Goal: Transaction & Acquisition: Purchase product/service

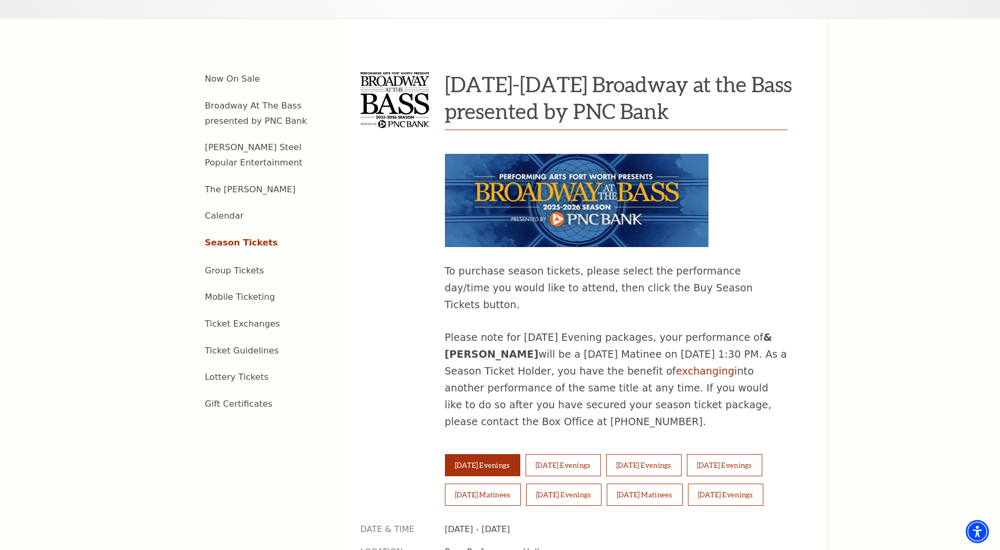
scroll to position [422, 0]
click at [577, 454] on button "Wednesday Evenings" at bounding box center [562, 465] width 75 height 22
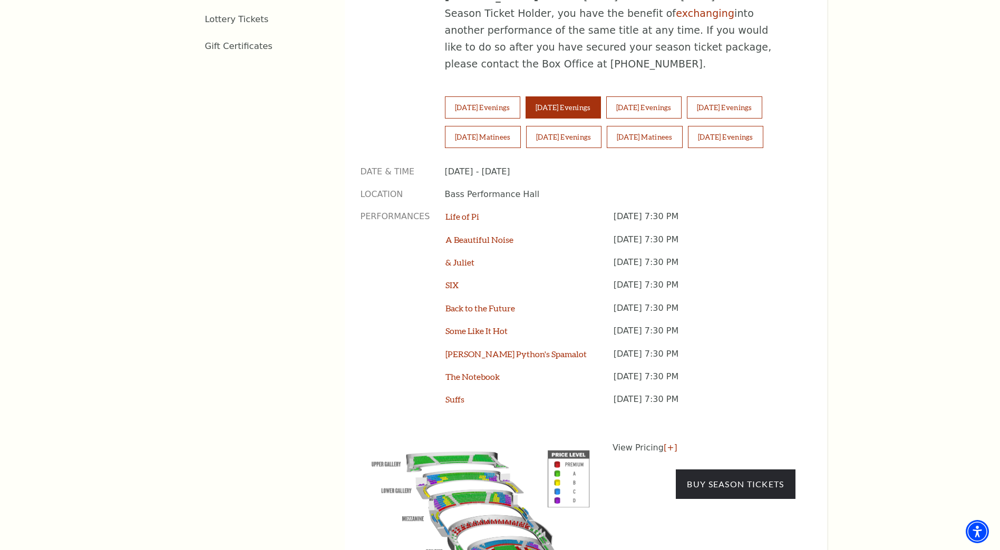
scroll to position [896, 0]
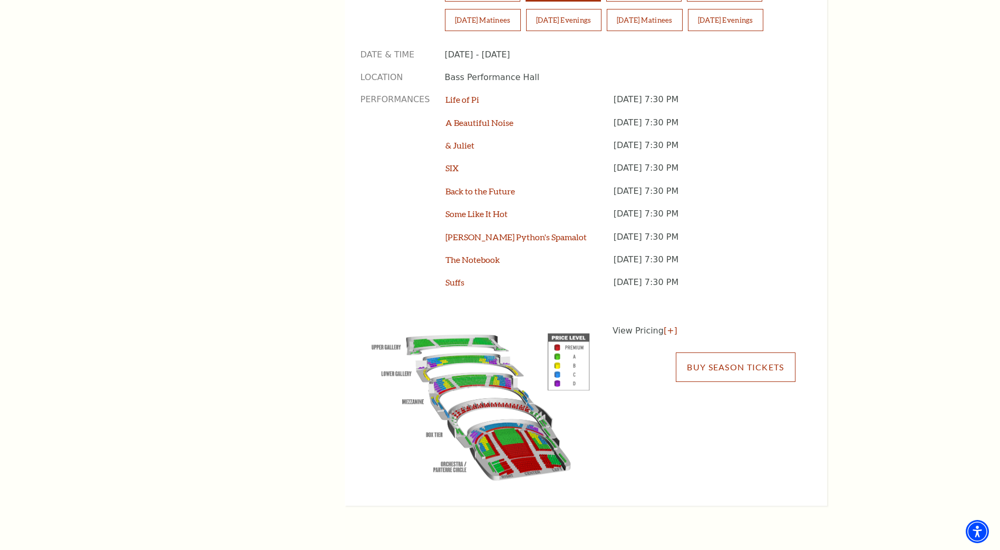
click at [747, 353] on link "Buy Season Tickets" at bounding box center [735, 368] width 119 height 30
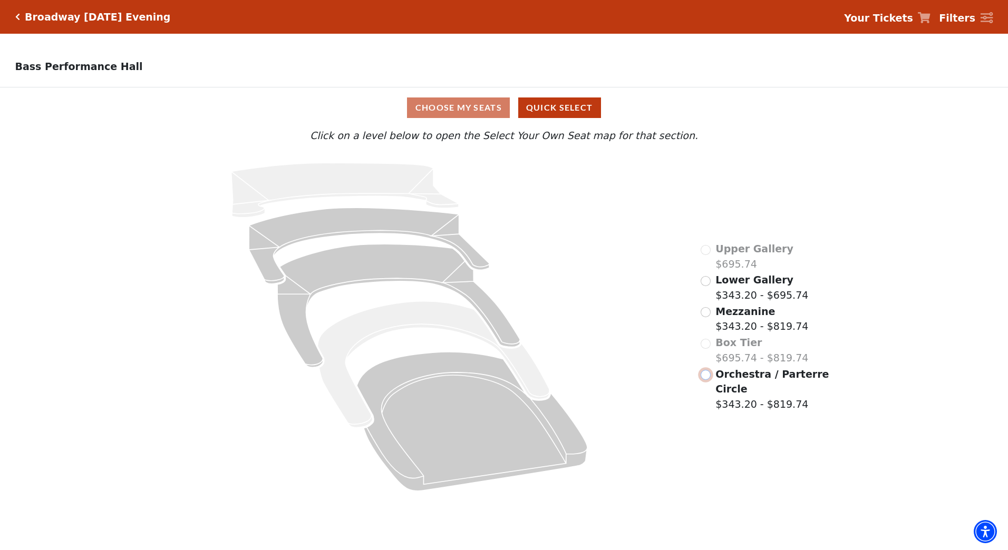
click at [706, 377] on input "Orchestra / Parterre Circle$343.20 - $819.74\a" at bounding box center [705, 375] width 10 height 10
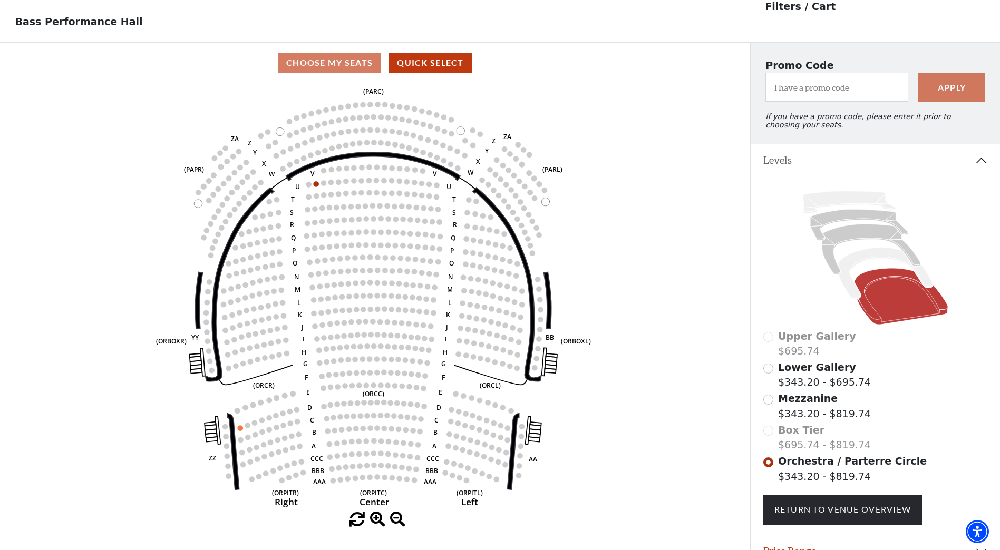
scroll to position [103, 0]
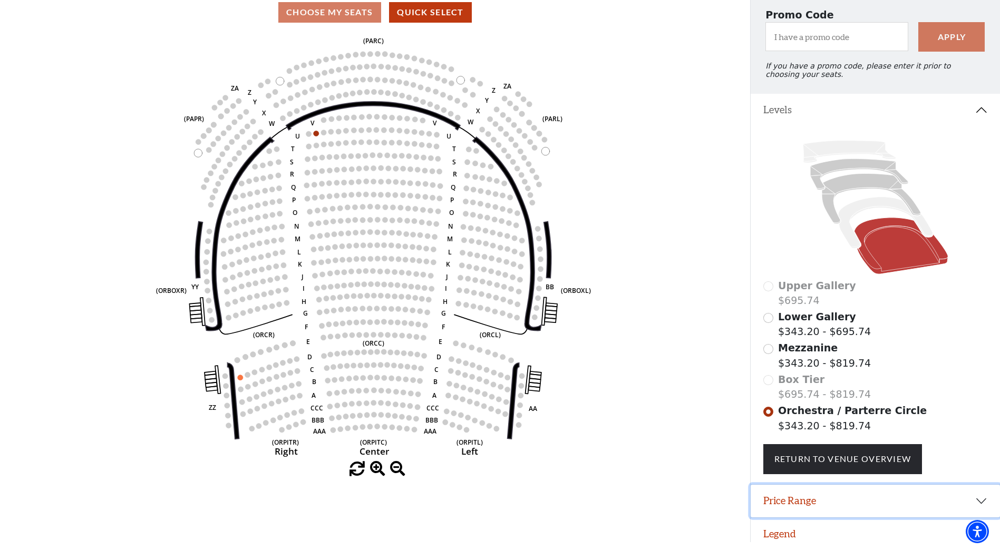
click at [976, 500] on button "Price Range" at bounding box center [874, 501] width 249 height 33
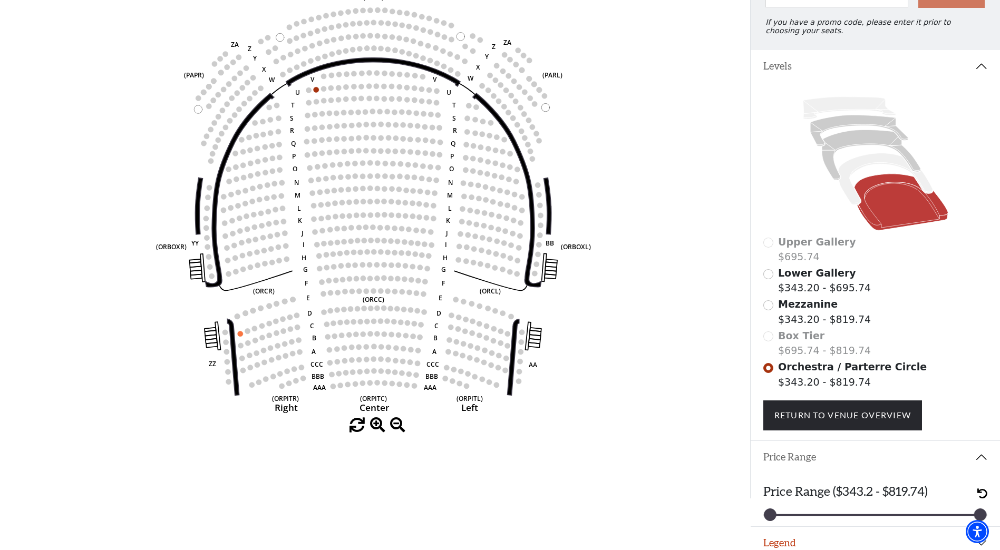
scroll to position [155, 0]
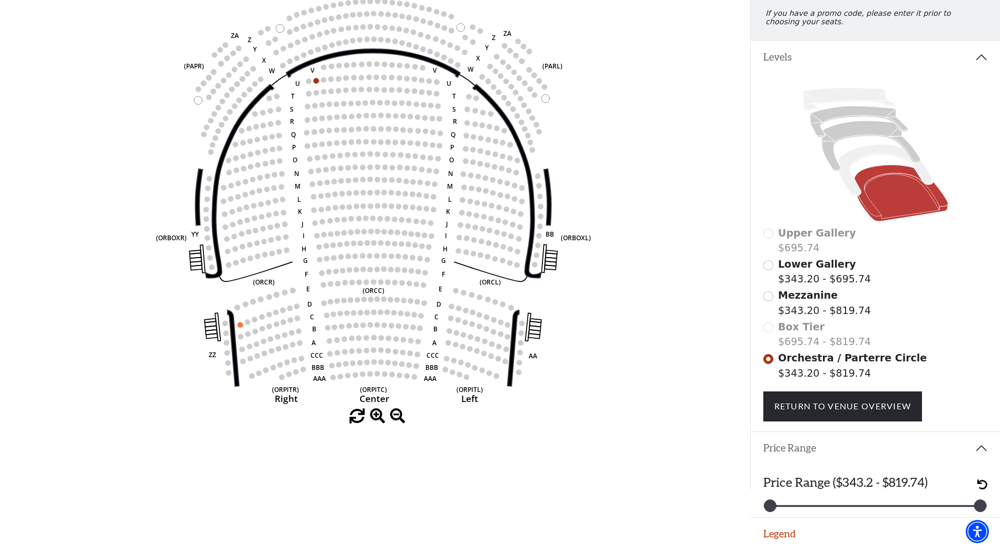
click at [981, 452] on button "Price Range" at bounding box center [874, 448] width 249 height 33
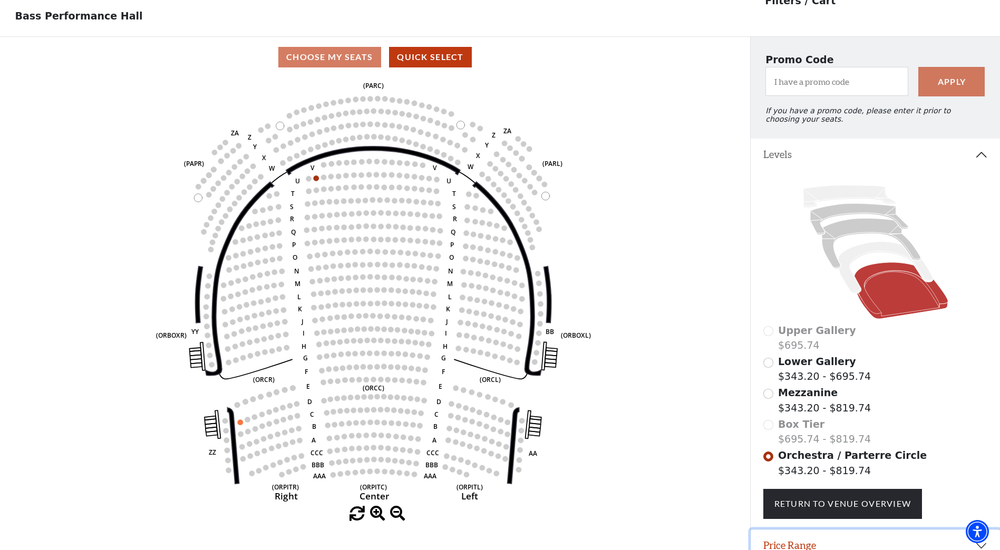
scroll to position [0, 0]
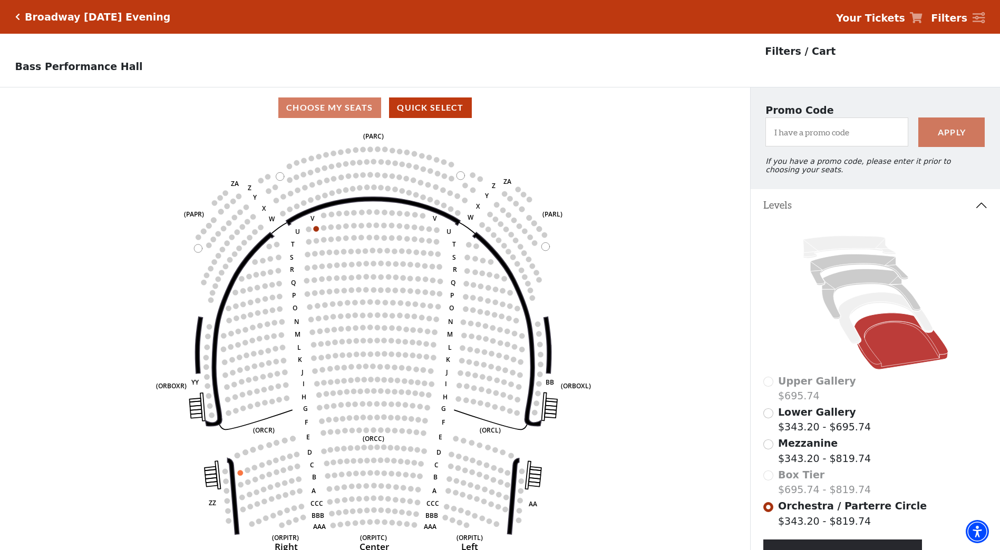
click at [18, 15] on icon "Click here to go back to filters" at bounding box center [17, 16] width 5 height 7
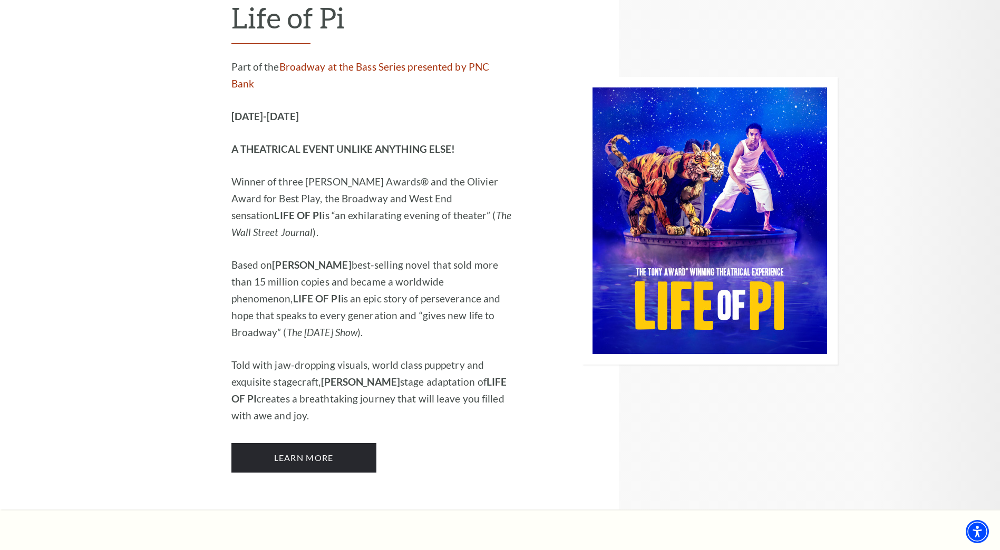
scroll to position [1212, 0]
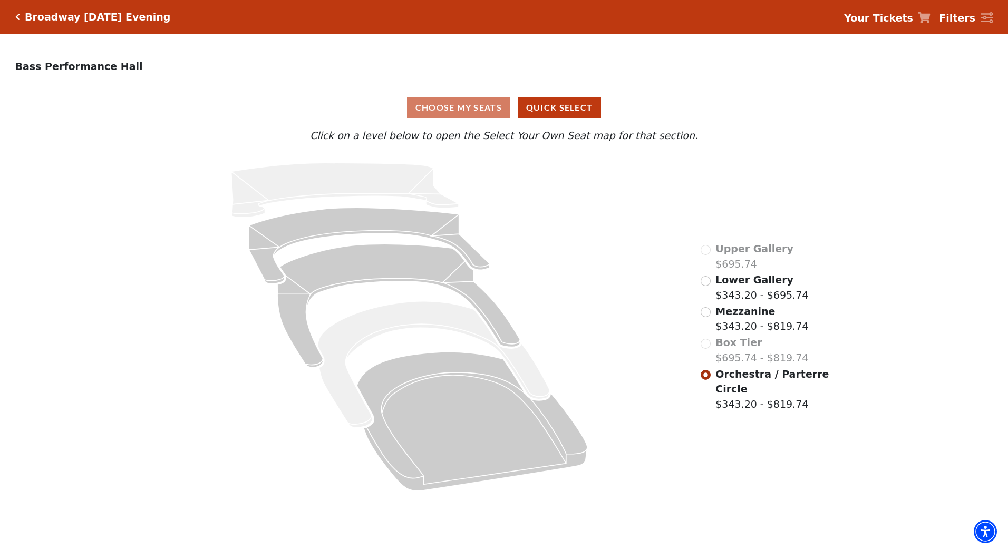
click at [57, 18] on h5 "Broadway [DATE] Evening" at bounding box center [97, 17] width 145 height 12
click at [17, 16] on icon "Click here to go back to filters" at bounding box center [17, 16] width 5 height 7
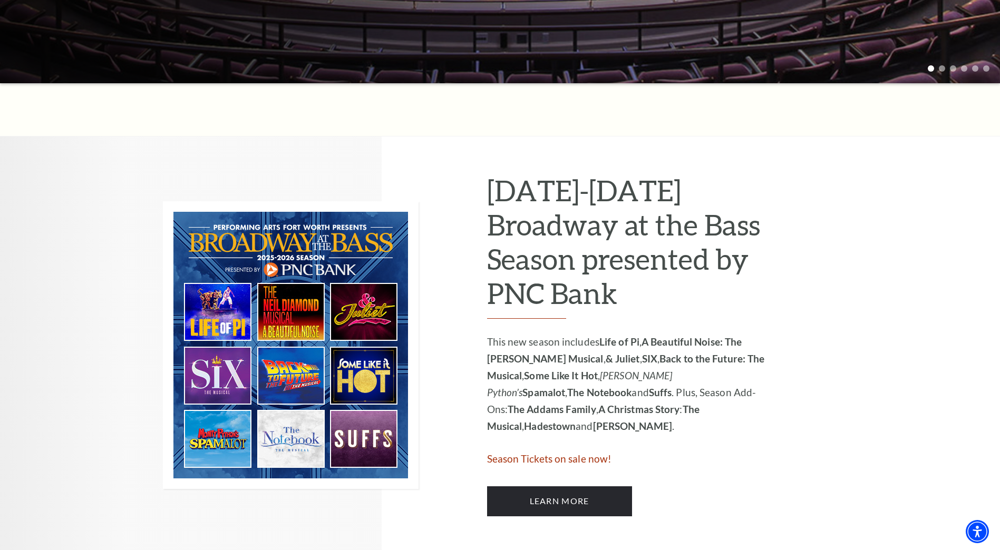
scroll to position [527, 0]
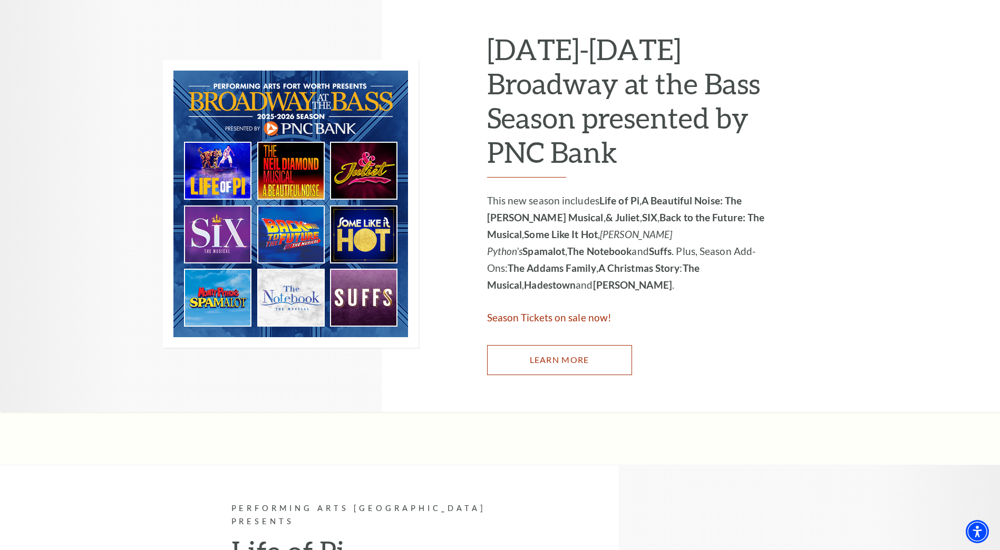
click at [555, 353] on link "Learn More" at bounding box center [559, 360] width 145 height 30
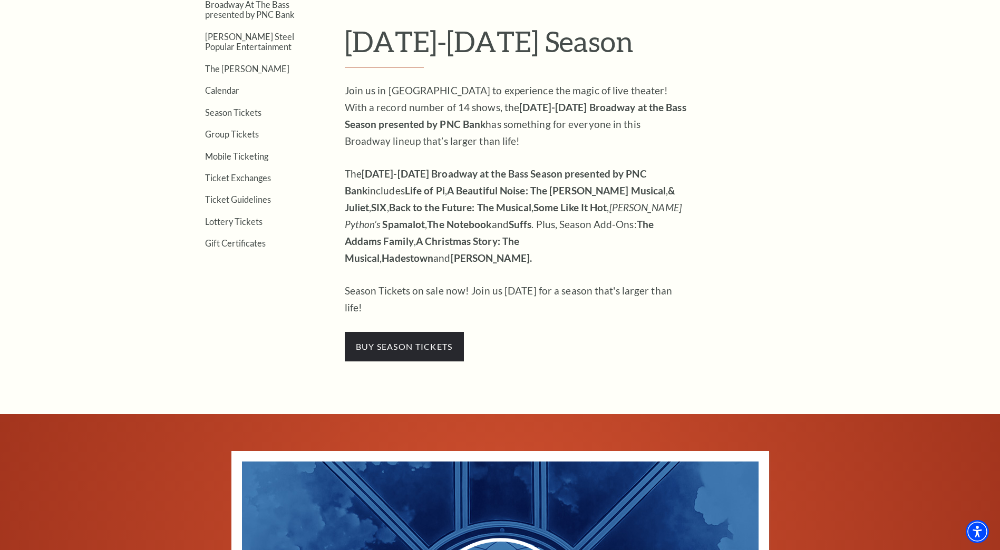
scroll to position [422, 0]
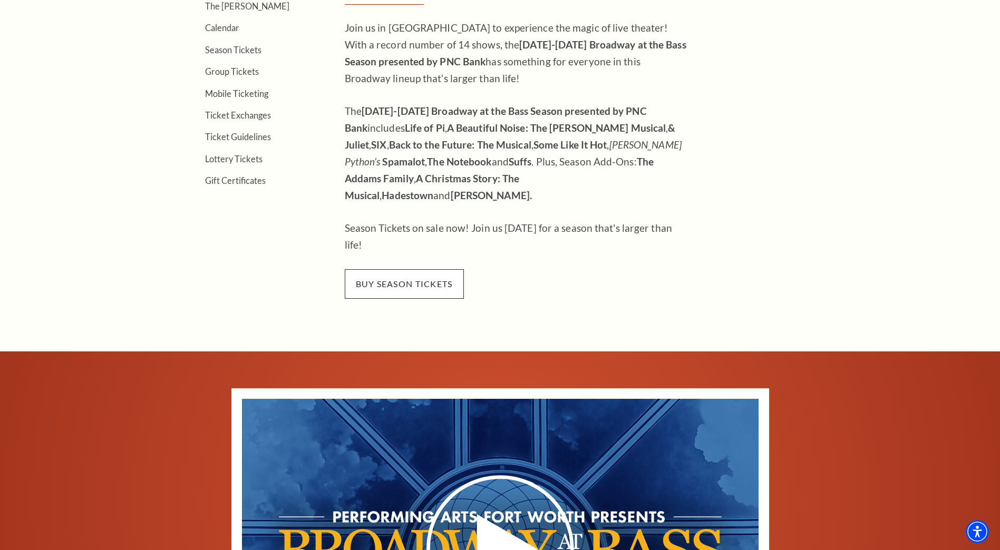
click at [404, 269] on span "buy season tickets" at bounding box center [404, 284] width 119 height 30
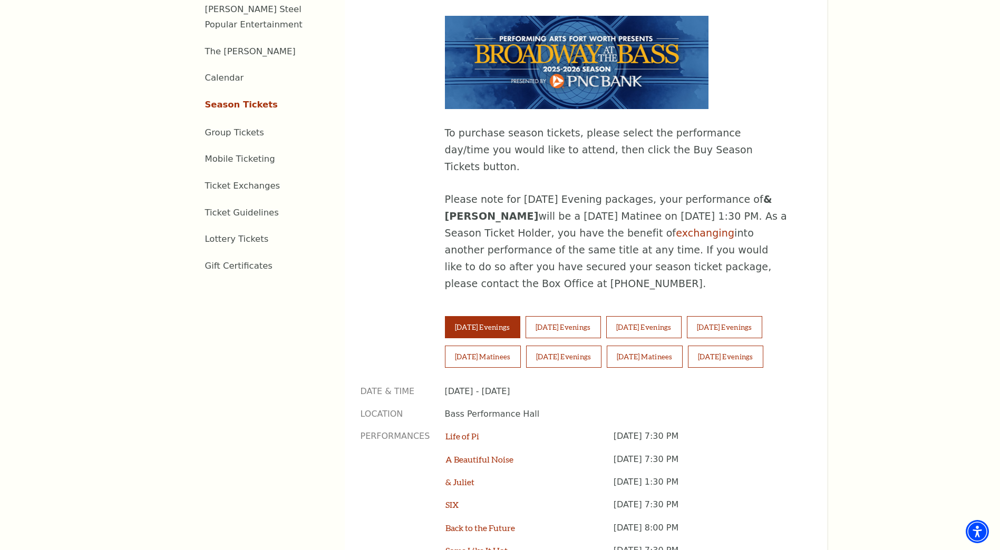
scroll to position [580, 0]
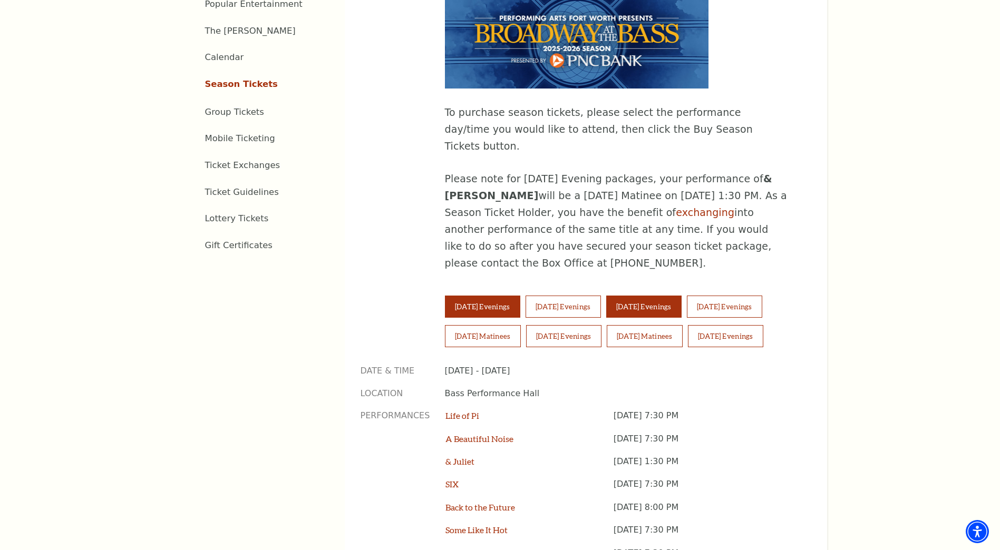
click at [672, 296] on button "Thursday Evenings" at bounding box center [643, 307] width 75 height 22
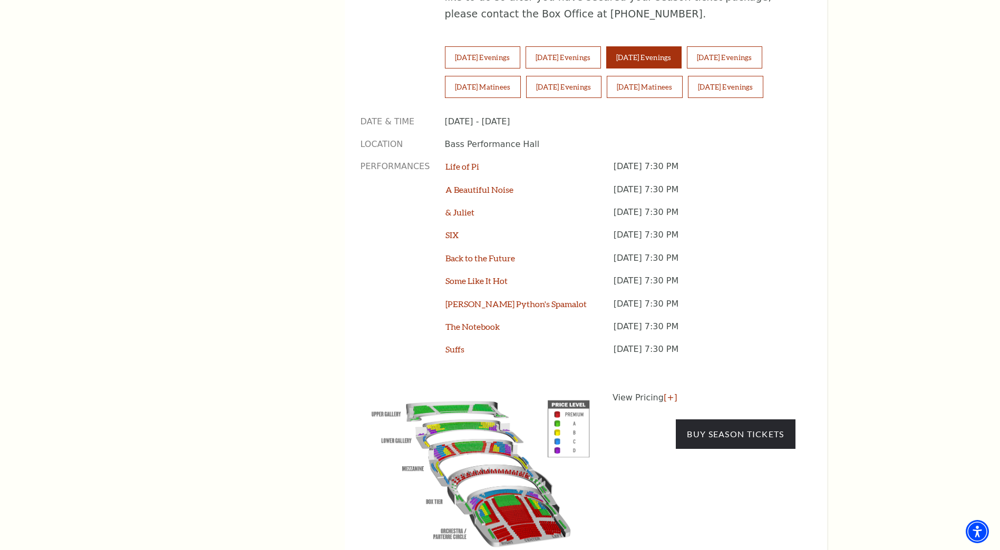
scroll to position [843, 0]
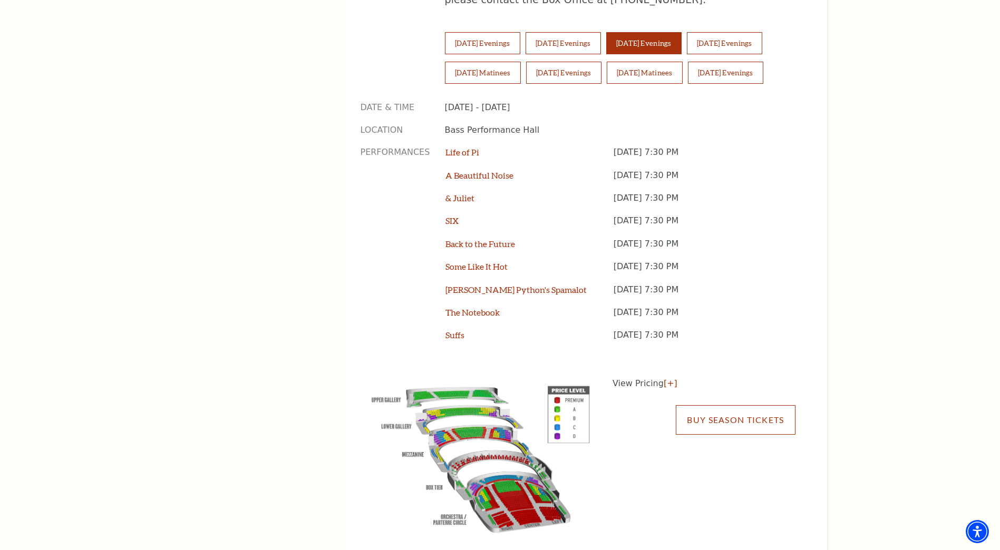
click at [731, 405] on link "Buy Season Tickets" at bounding box center [735, 420] width 119 height 30
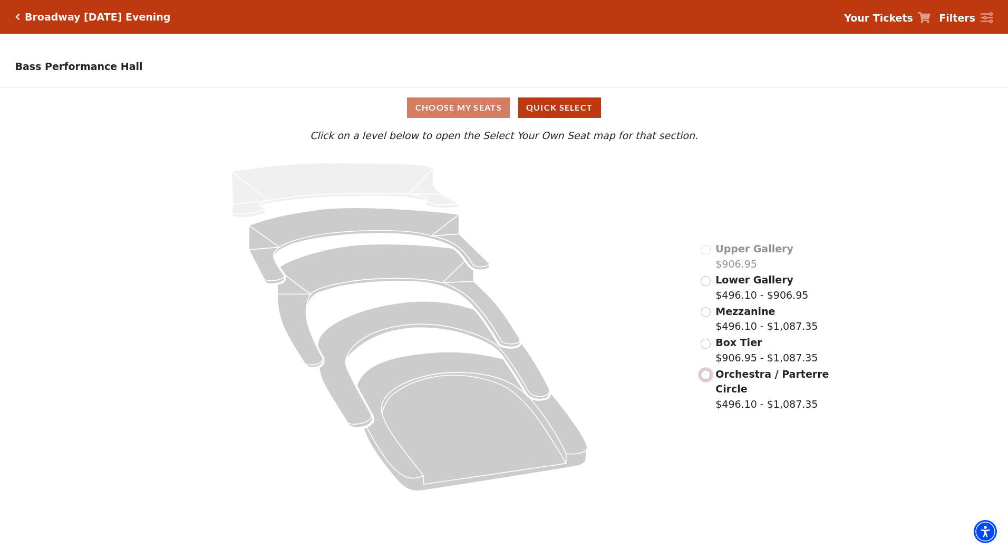
click at [702, 377] on input "Orchestra / Parterre Circle$496.10 - $1,087.35\a" at bounding box center [705, 375] width 10 height 10
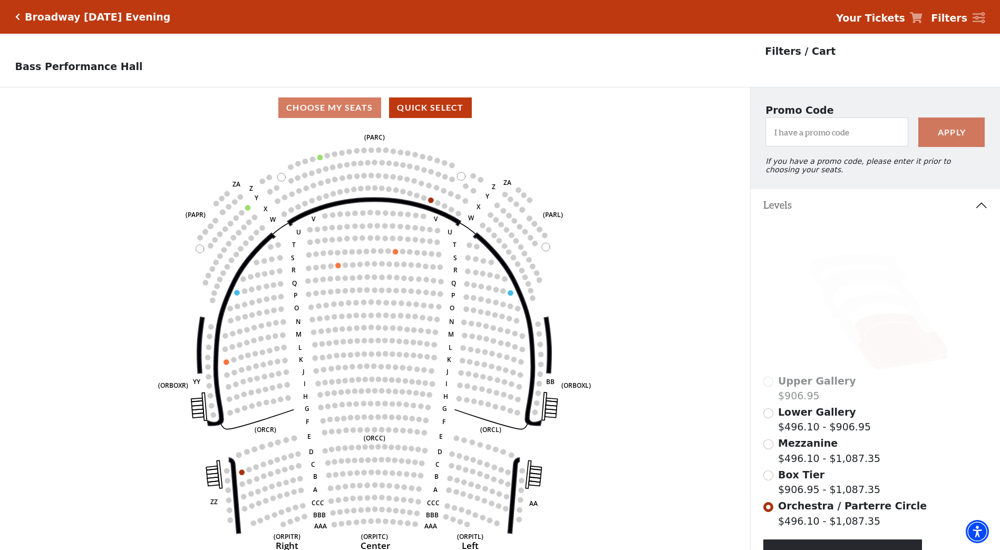
click at [18, 17] on icon "Click here to go back to filters" at bounding box center [17, 16] width 5 height 7
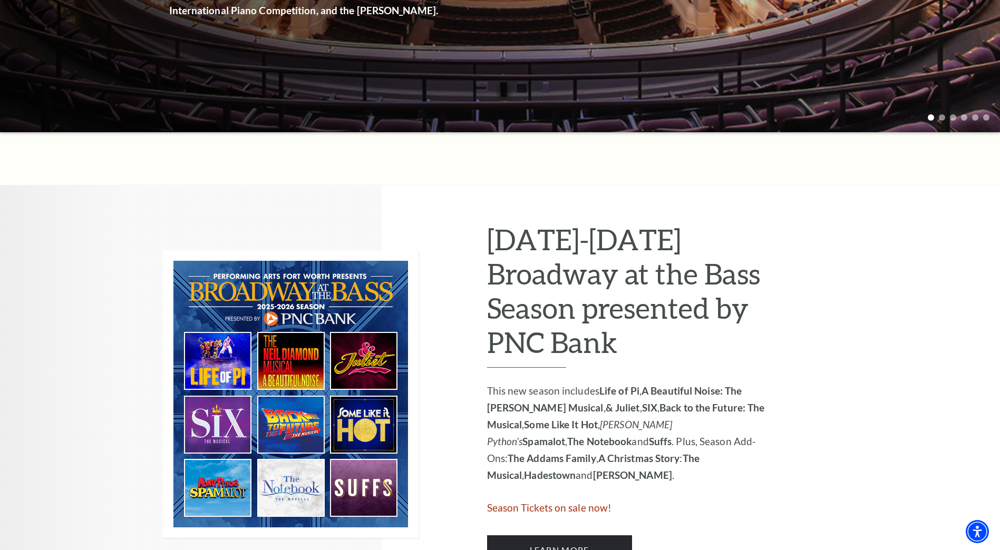
scroll to position [422, 0]
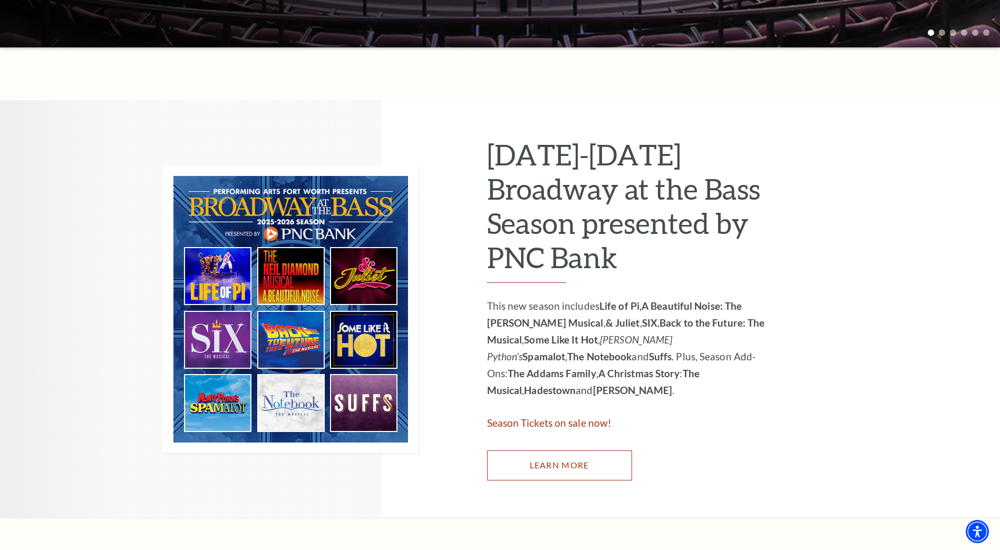
click at [561, 465] on link "Learn More" at bounding box center [559, 466] width 145 height 30
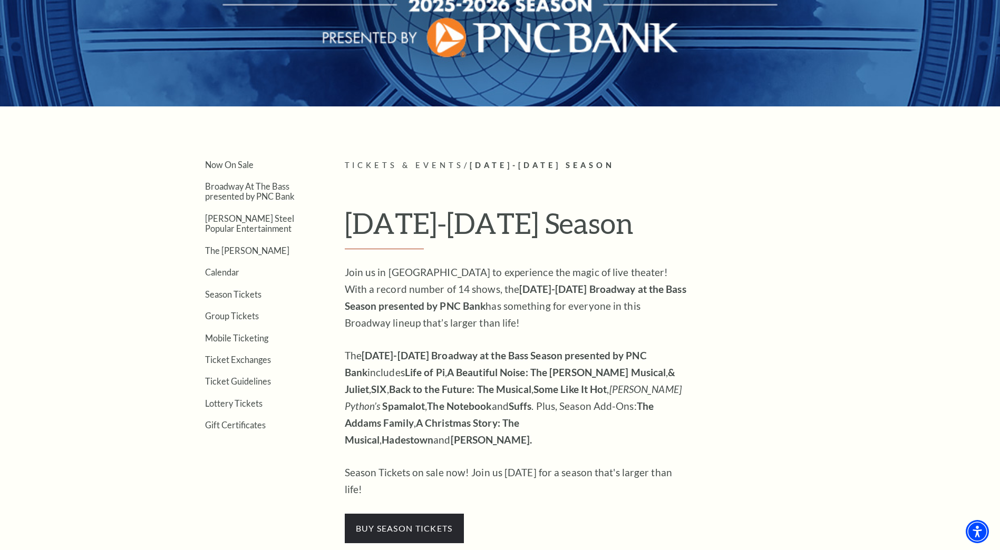
scroll to position [263, 0]
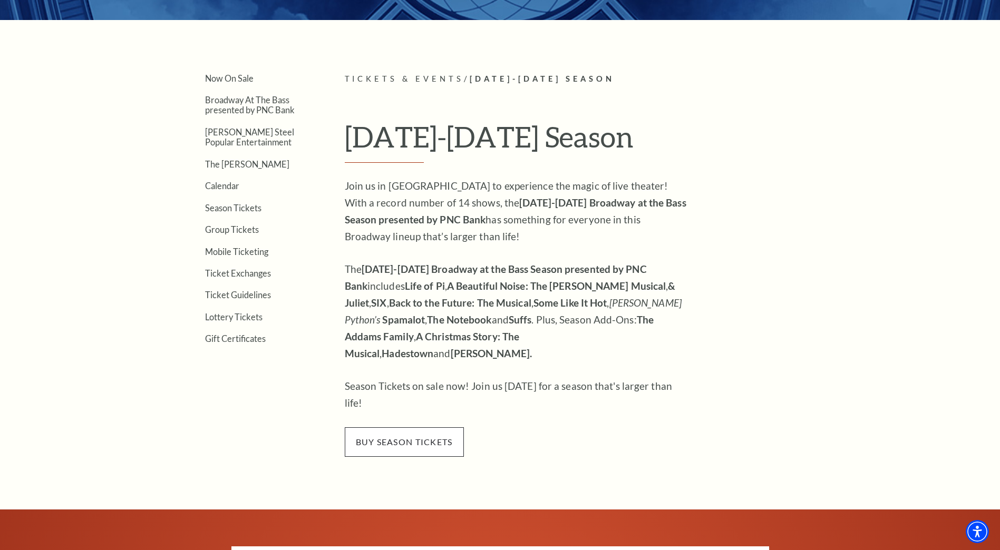
click at [429, 427] on span "buy season tickets" at bounding box center [404, 442] width 119 height 30
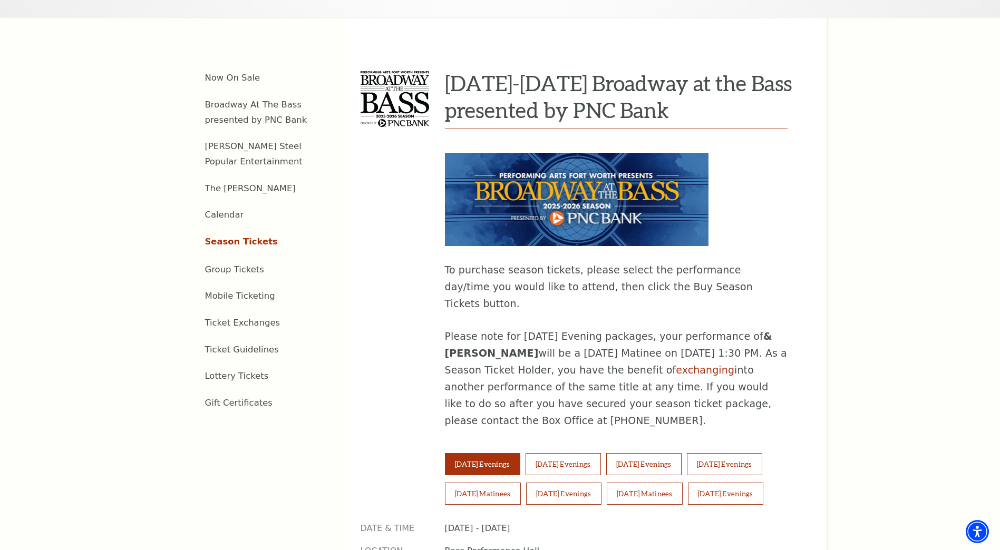
scroll to position [527, 0]
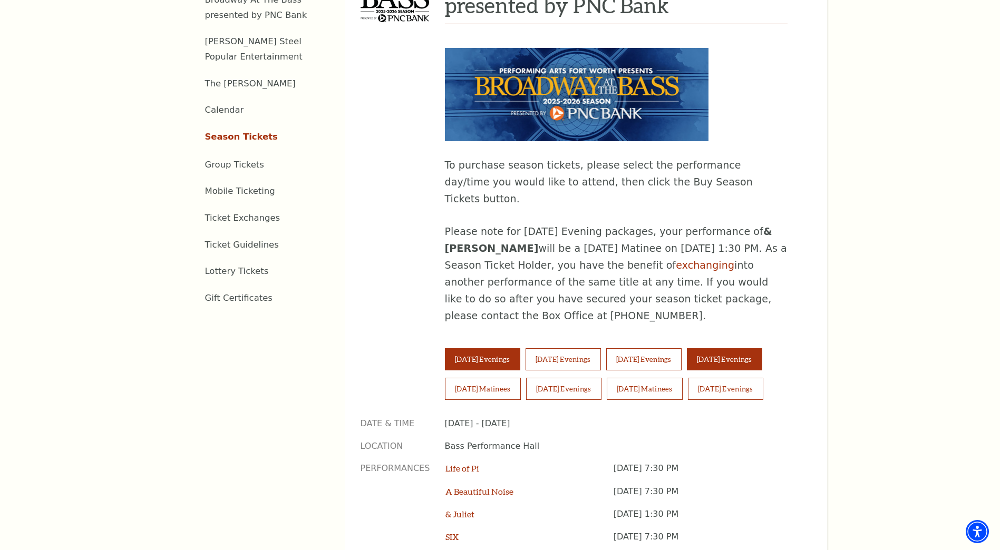
click at [762, 348] on button "Friday Evenings" at bounding box center [724, 359] width 75 height 22
click at [741, 348] on button "Friday Evenings" at bounding box center [724, 359] width 75 height 22
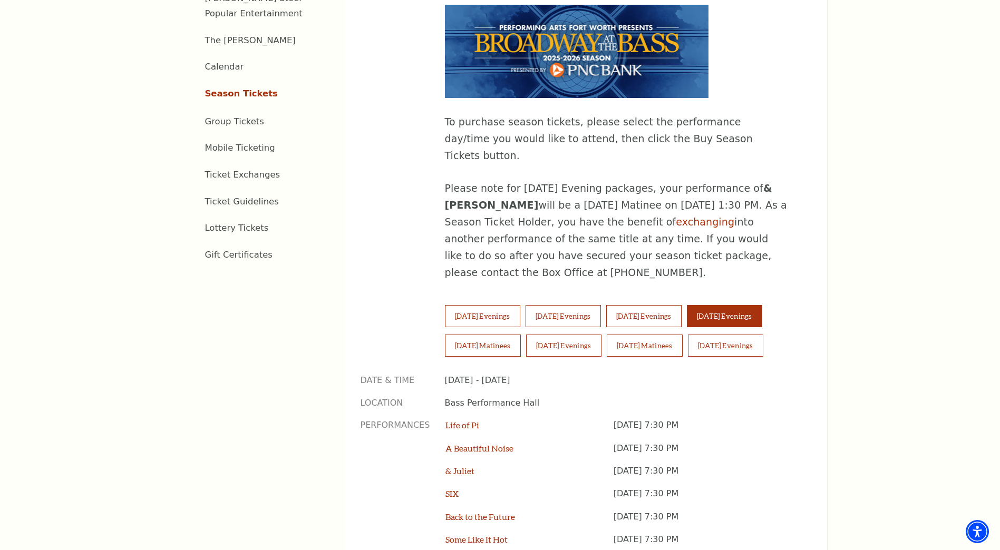
scroll to position [738, 0]
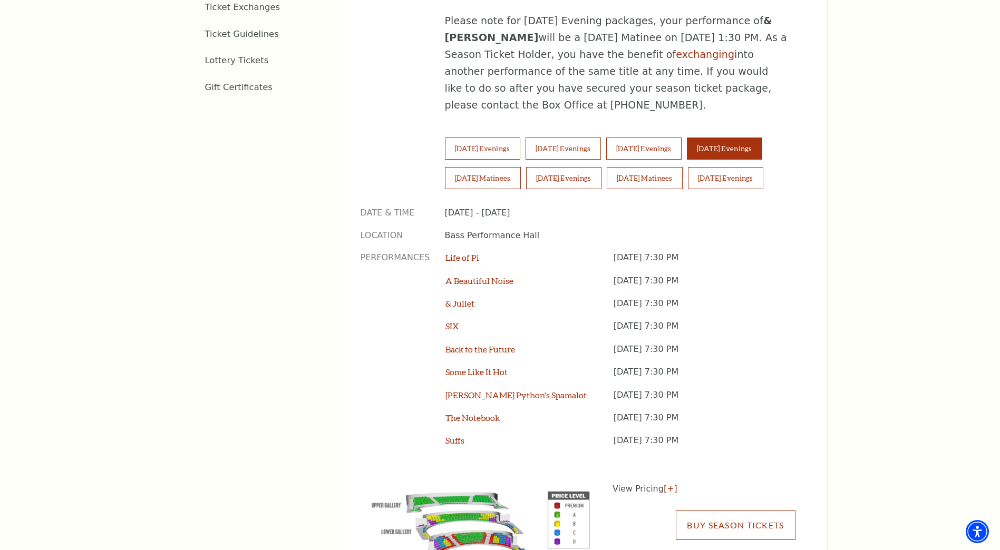
click at [717, 511] on link "Buy Season Tickets" at bounding box center [735, 526] width 119 height 30
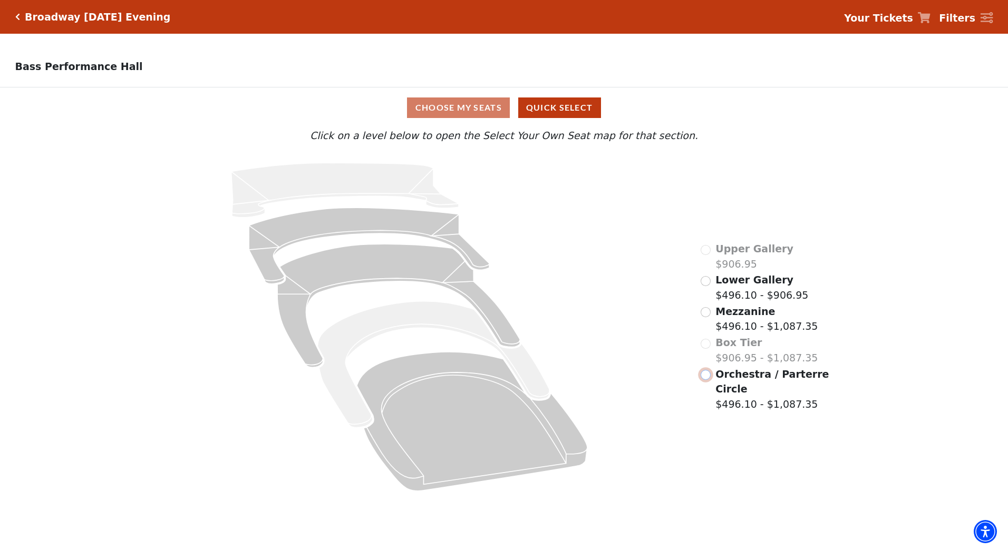
click at [708, 380] on input "Orchestra / Parterre Circle$496.10 - $1,087.35\a" at bounding box center [705, 375] width 10 height 10
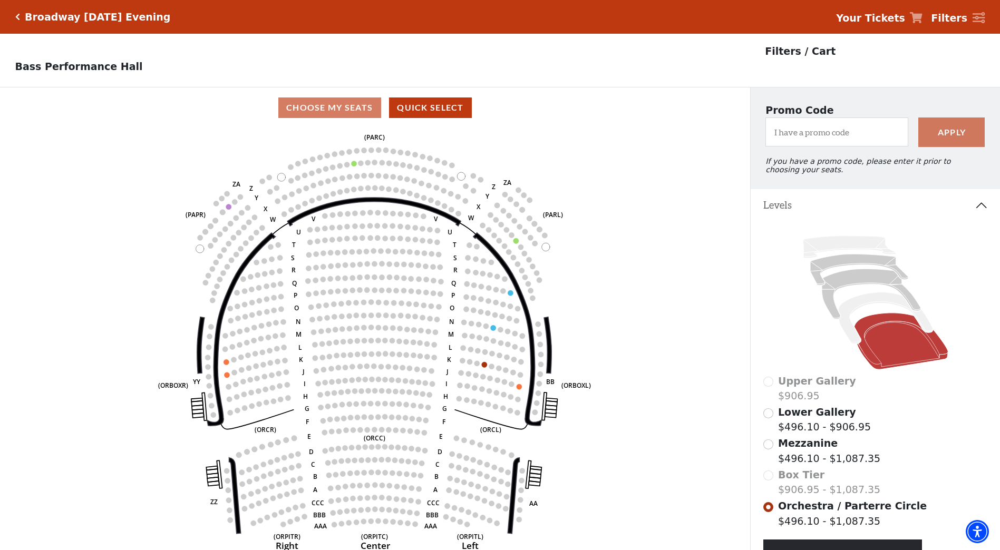
click at [82, 18] on h5 "Broadway Friday Evening" at bounding box center [97, 17] width 145 height 12
click at [19, 18] on icon "Click here to go back to filters" at bounding box center [17, 16] width 5 height 7
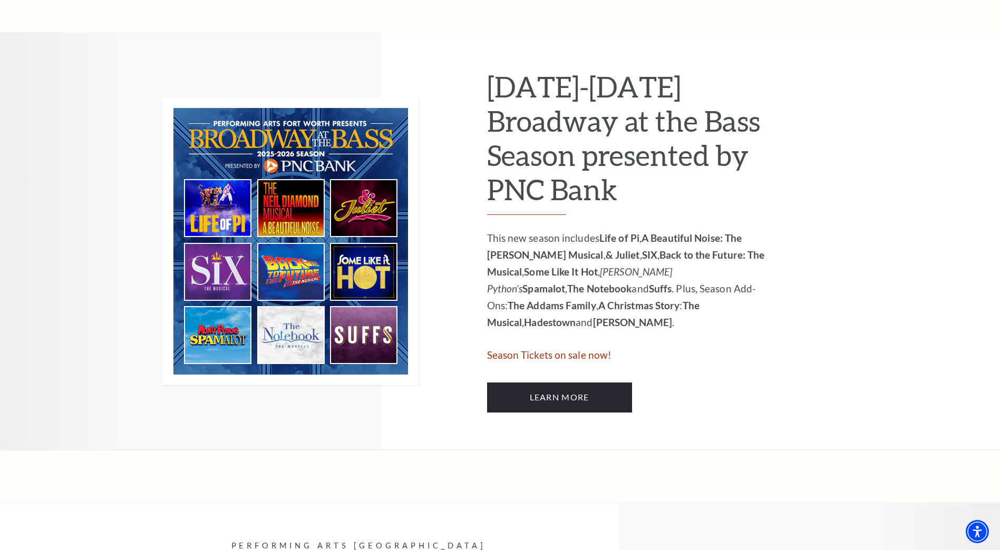
scroll to position [632, 0]
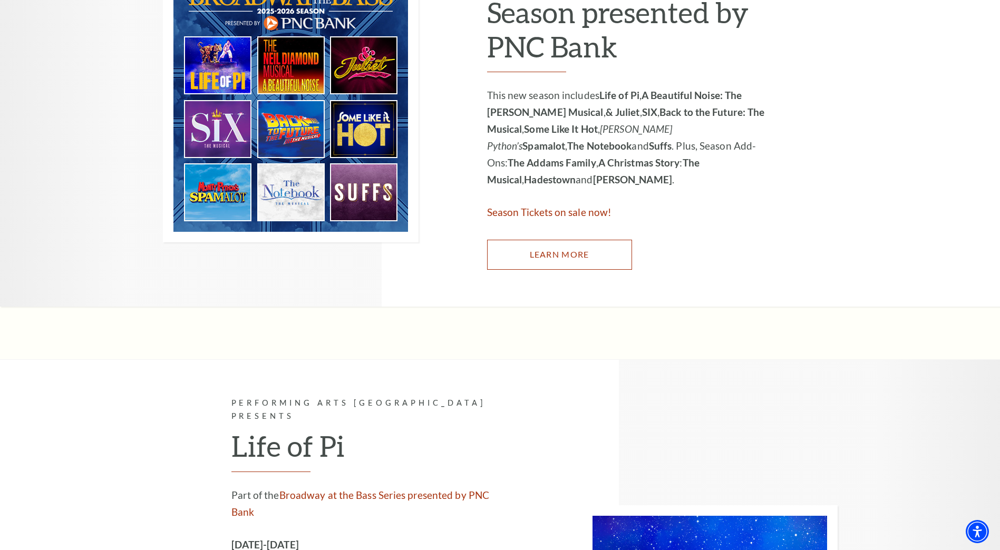
click at [534, 249] on link "Learn More" at bounding box center [559, 255] width 145 height 30
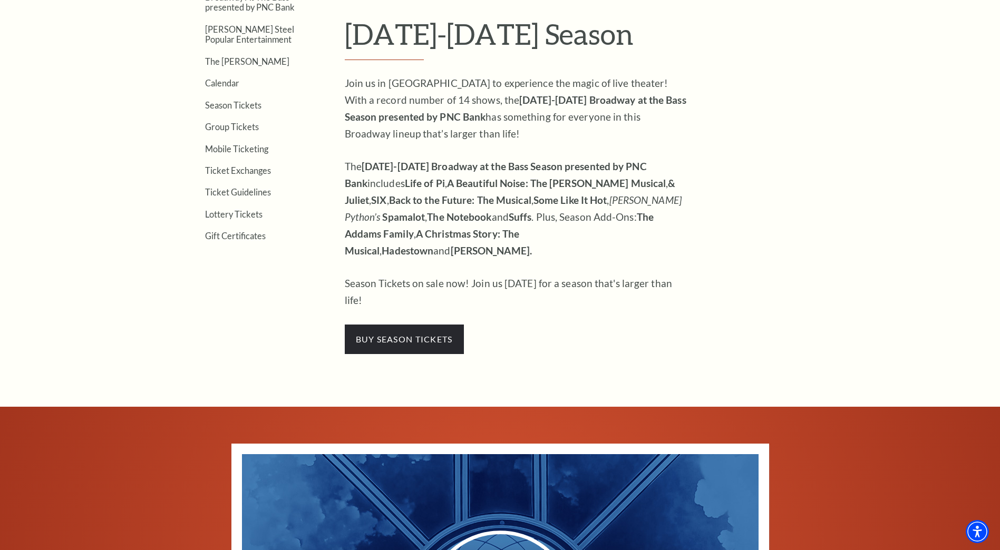
scroll to position [369, 0]
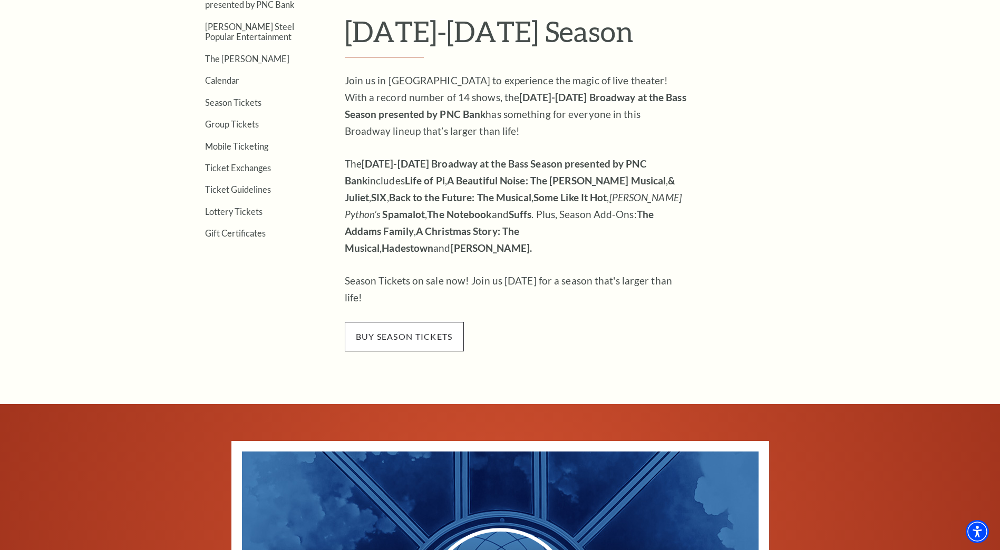
click at [446, 322] on span "buy season tickets" at bounding box center [404, 337] width 119 height 30
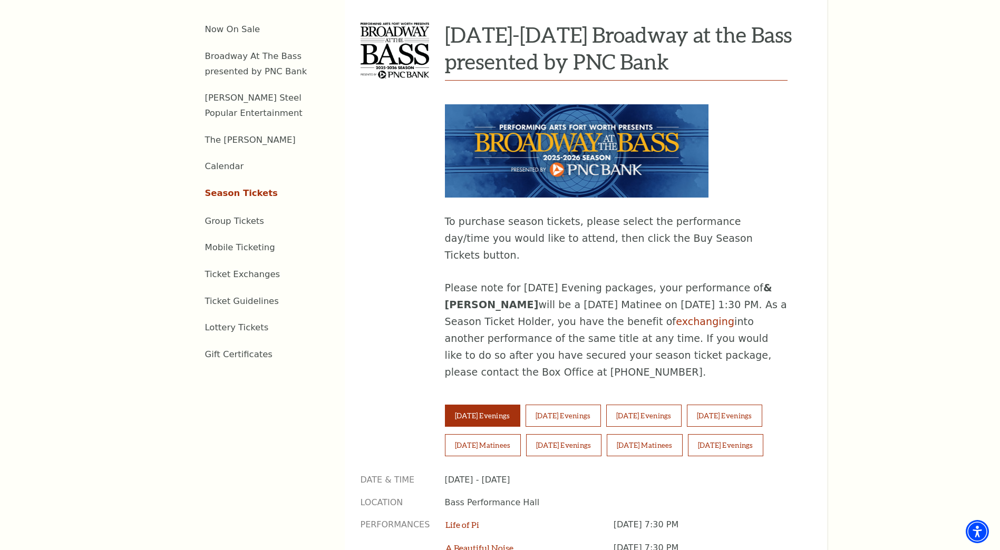
scroll to position [527, 0]
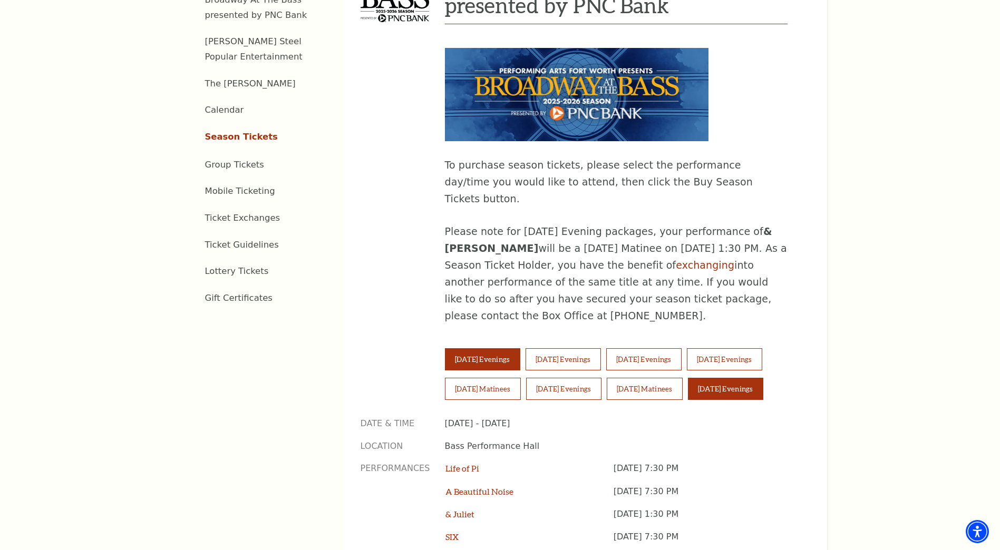
click at [733, 378] on button "Sunday Evenings" at bounding box center [725, 389] width 75 height 22
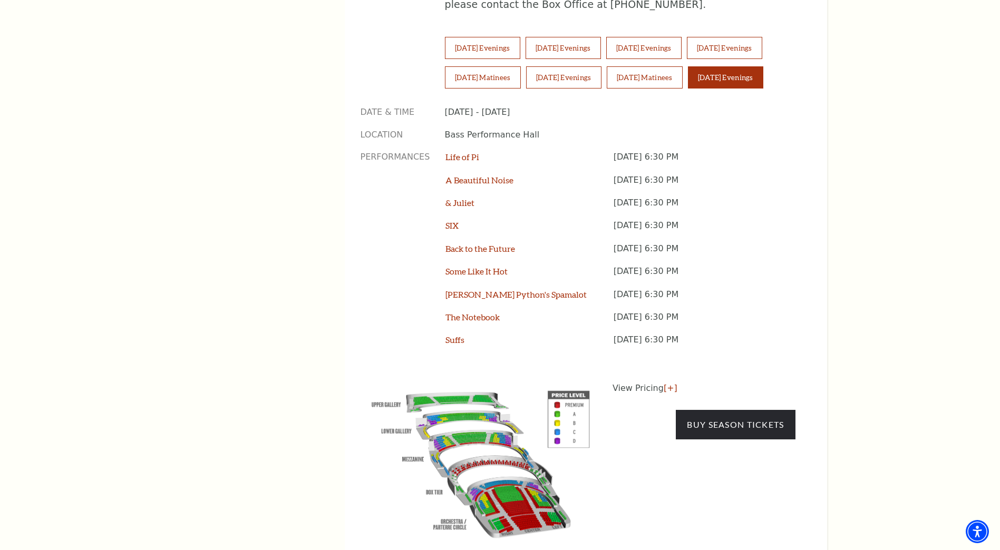
scroll to position [896, 0]
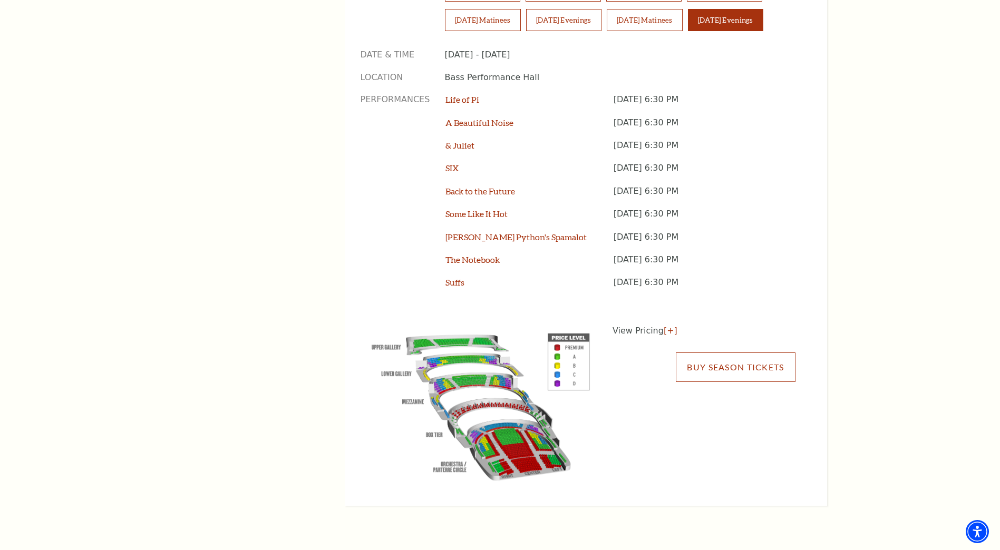
click at [726, 353] on link "Buy Season Tickets" at bounding box center [735, 368] width 119 height 30
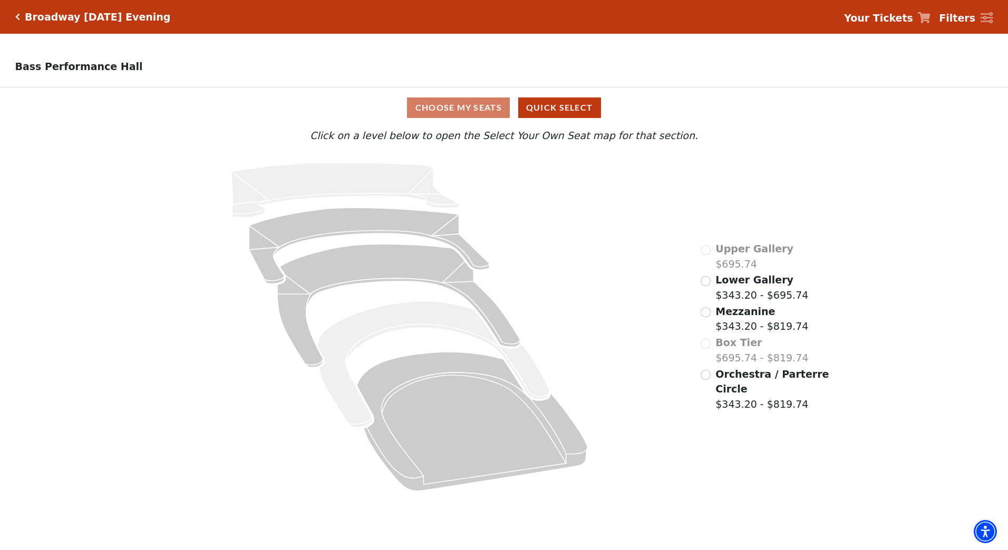
click at [730, 382] on span "Orchestra / Parterre Circle" at bounding box center [771, 381] width 113 height 27
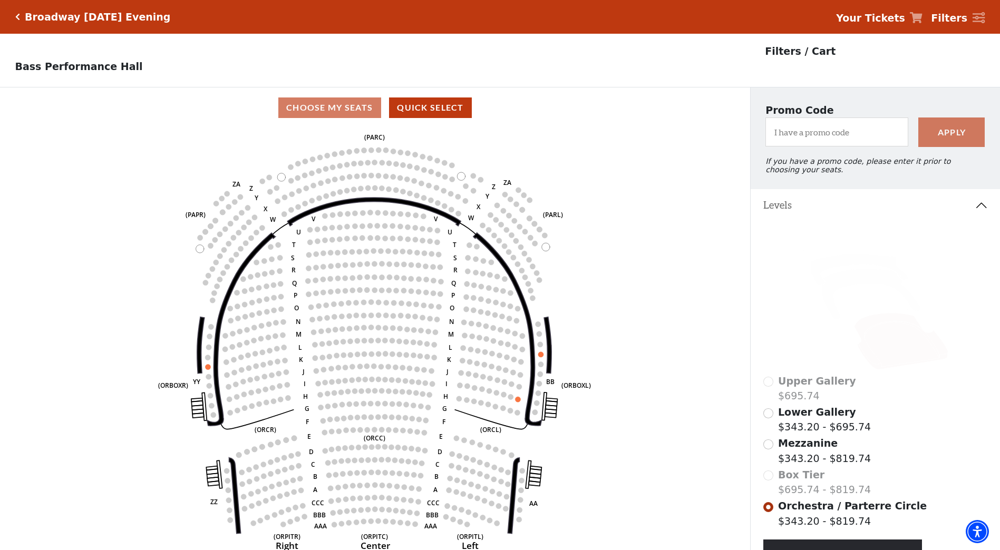
click at [20, 15] on div "Broadway Sunday Evening" at bounding box center [95, 17] width 151 height 12
click at [16, 15] on icon "Click here to go back to filters" at bounding box center [17, 16] width 5 height 7
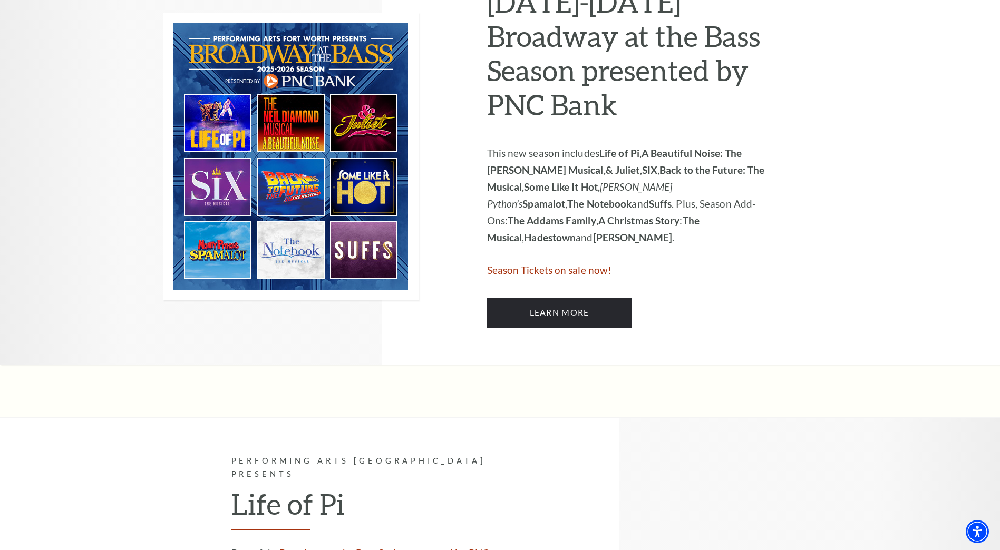
scroll to position [580, 0]
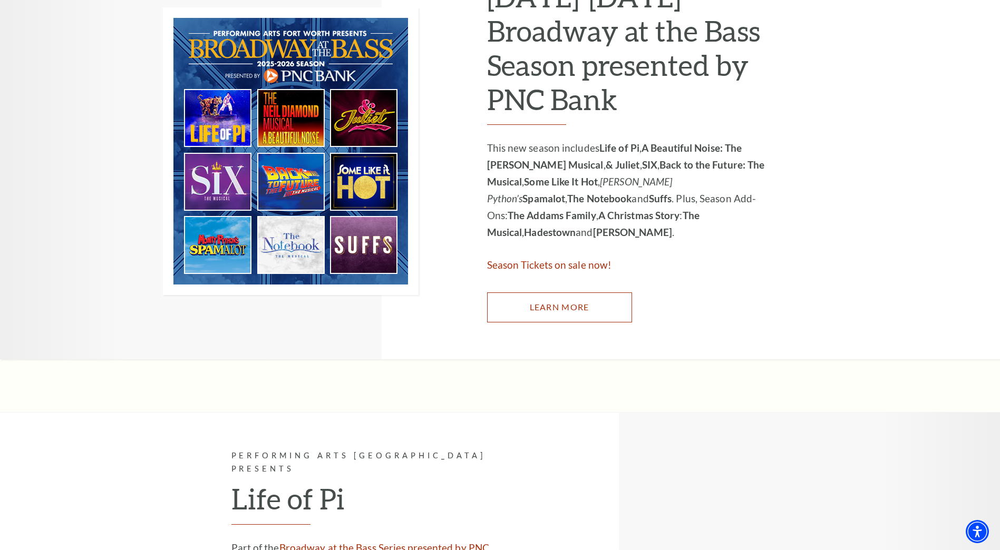
click at [575, 299] on link "Learn More" at bounding box center [559, 307] width 145 height 30
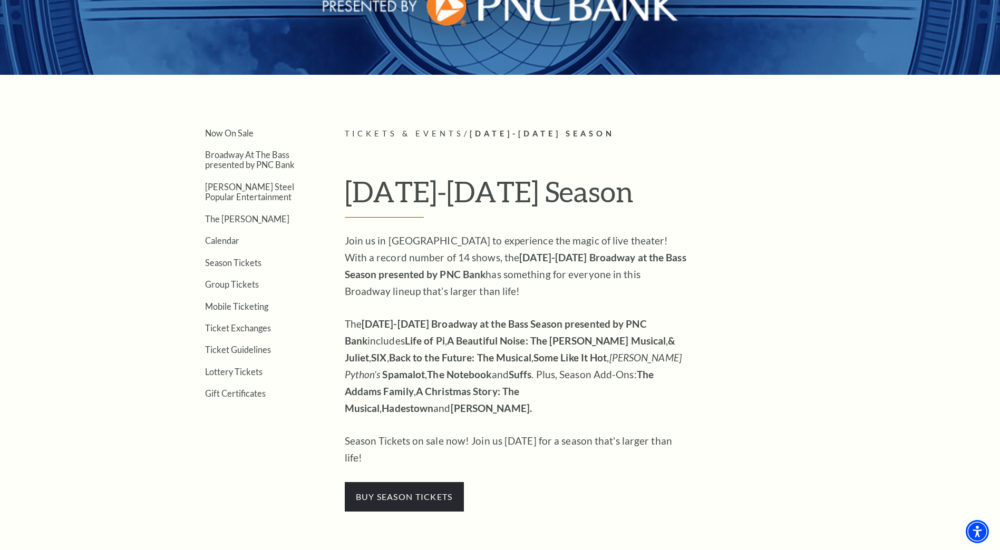
scroll to position [316, 0]
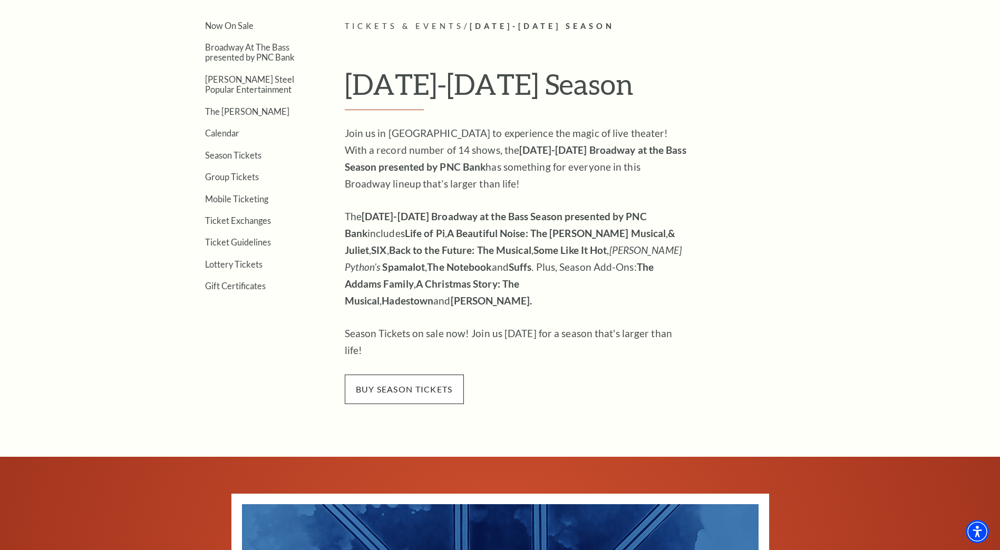
click at [444, 375] on span "buy season tickets" at bounding box center [404, 390] width 119 height 30
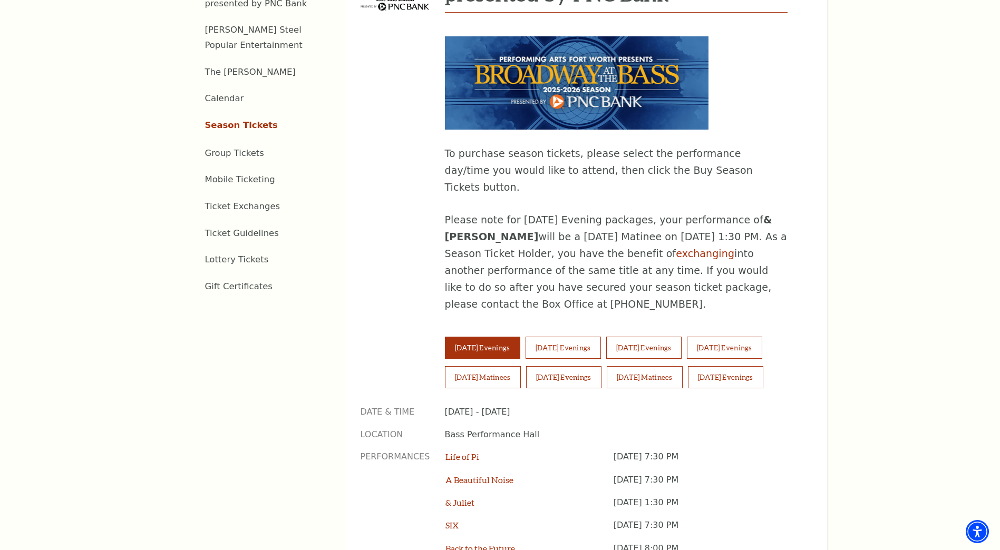
scroll to position [580, 0]
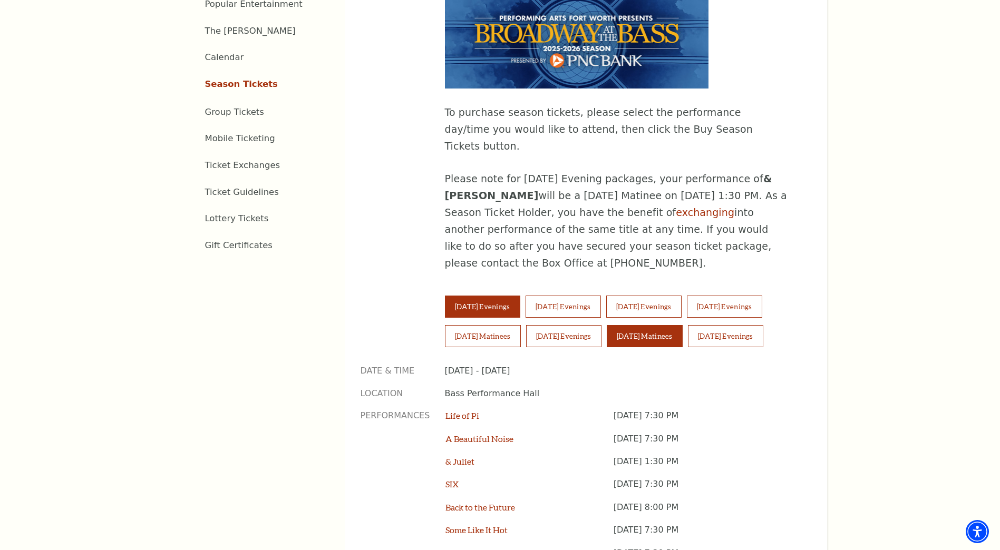
click at [658, 325] on button "[DATE] Matinees" at bounding box center [645, 336] width 76 height 22
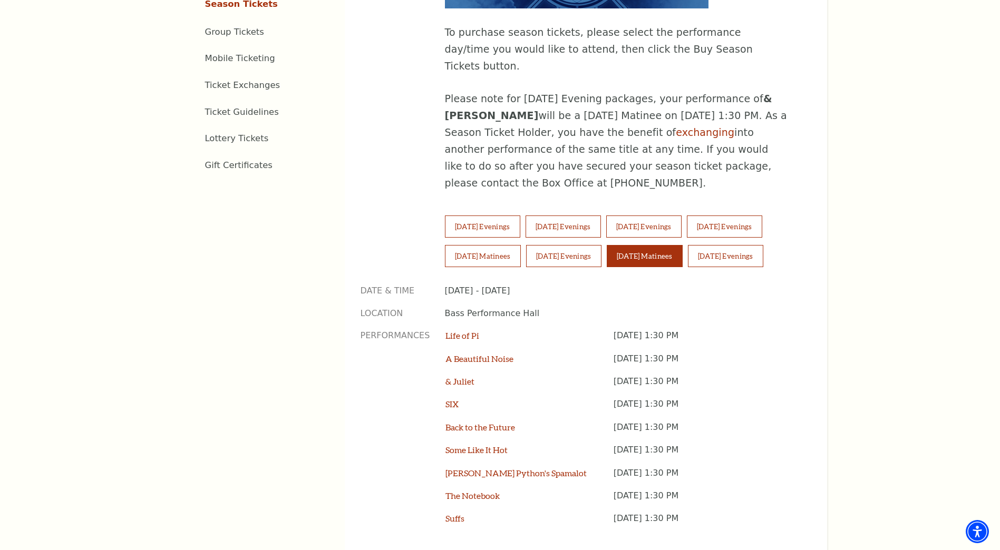
scroll to position [790, 0]
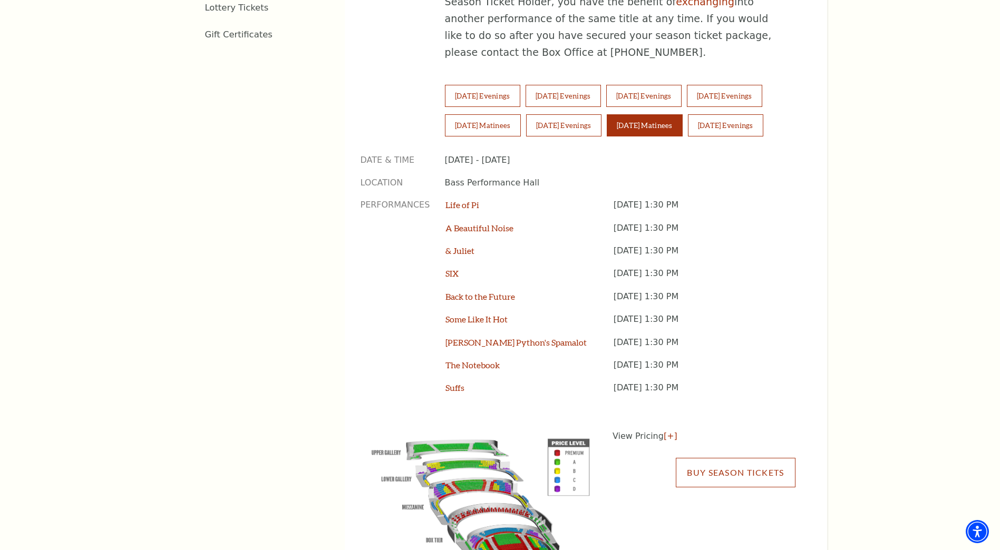
click at [737, 458] on link "Buy Season Tickets" at bounding box center [735, 473] width 119 height 30
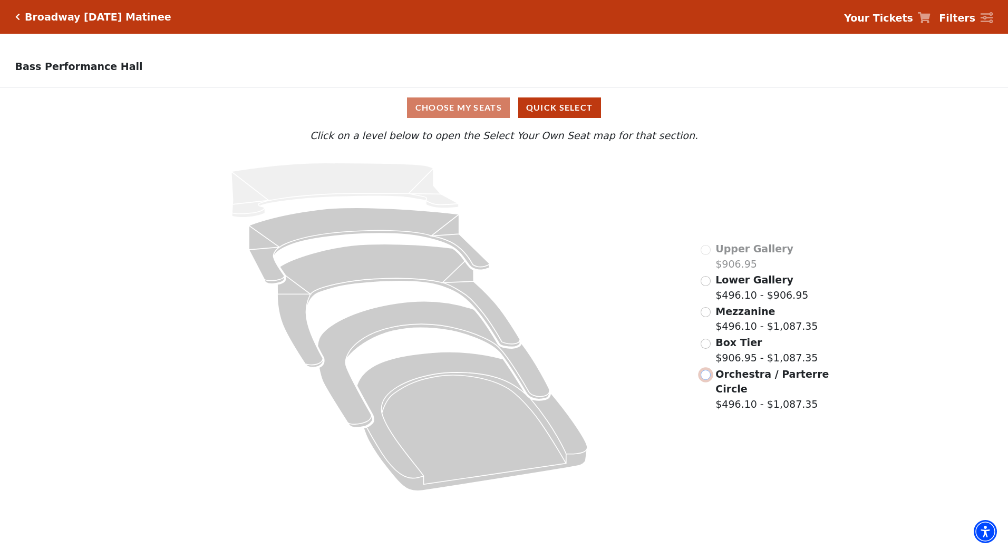
click at [702, 378] on input "Orchestra / Parterre Circle$496.10 - $1,087.35\a" at bounding box center [705, 375] width 10 height 10
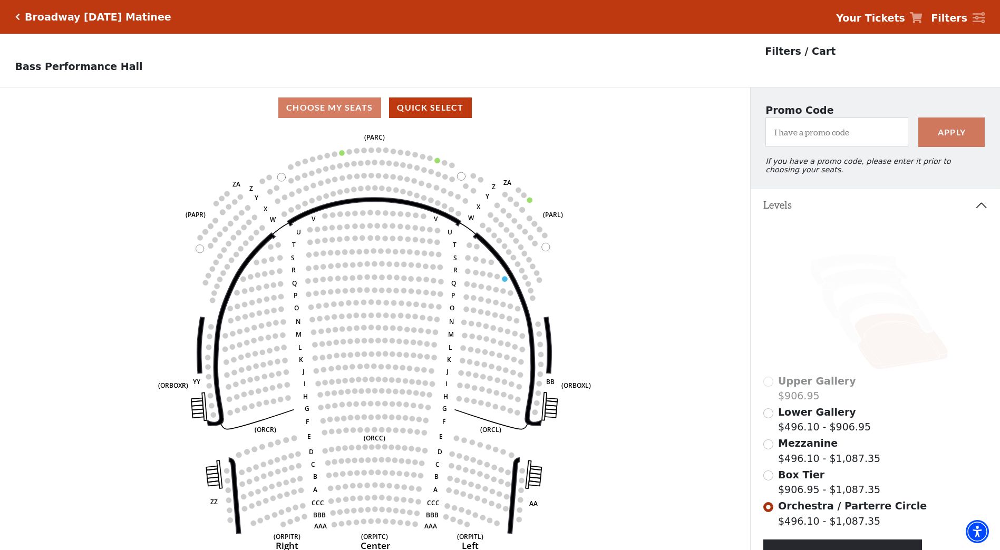
click at [17, 16] on icon "Click here to go back to filters" at bounding box center [17, 16] width 5 height 7
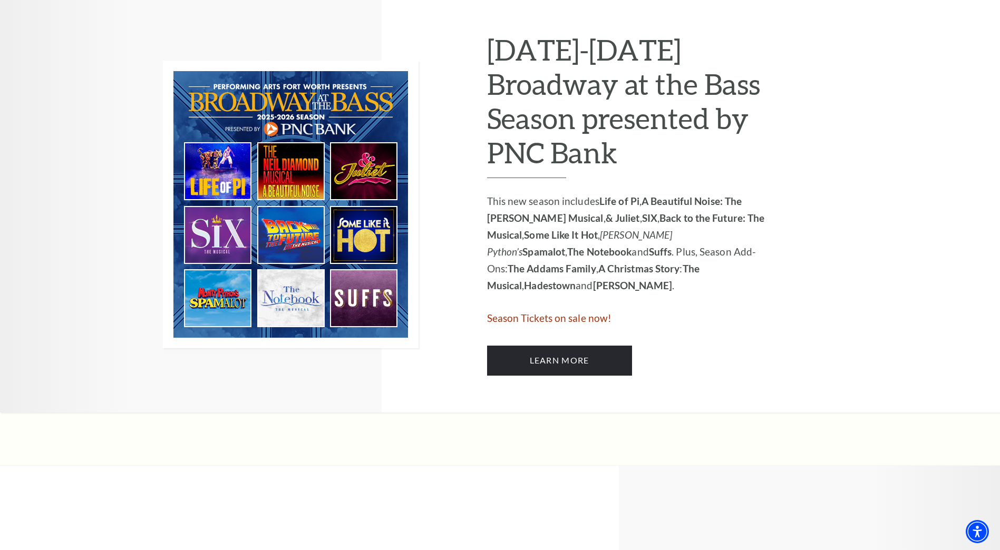
scroll to position [527, 0]
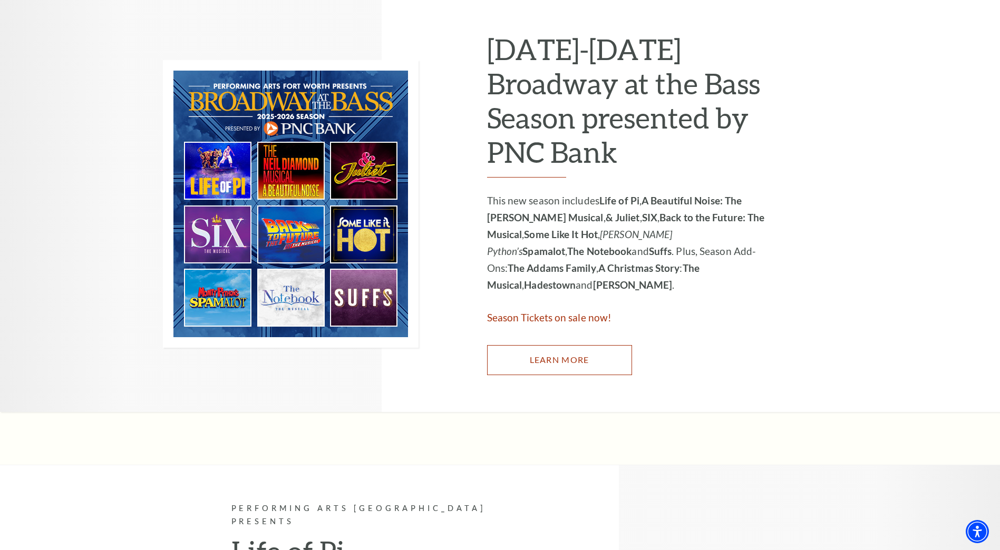
click at [559, 353] on link "Learn More" at bounding box center [559, 360] width 145 height 30
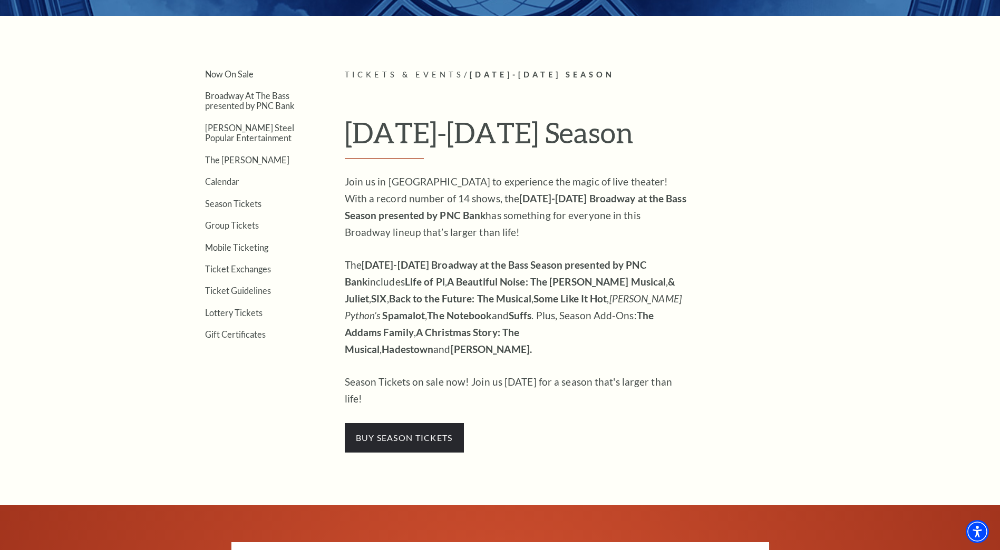
scroll to position [369, 0]
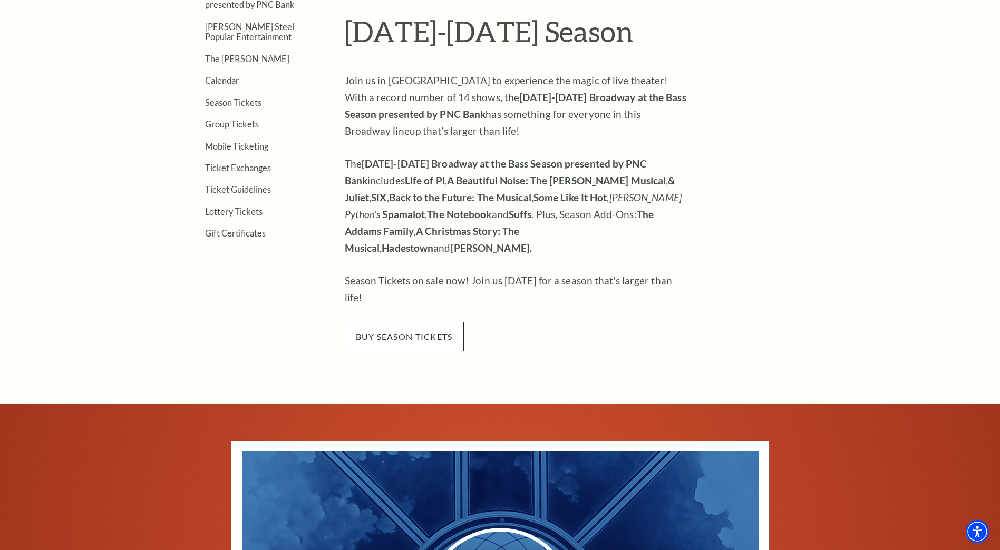
click at [431, 322] on span "buy season tickets" at bounding box center [404, 337] width 119 height 30
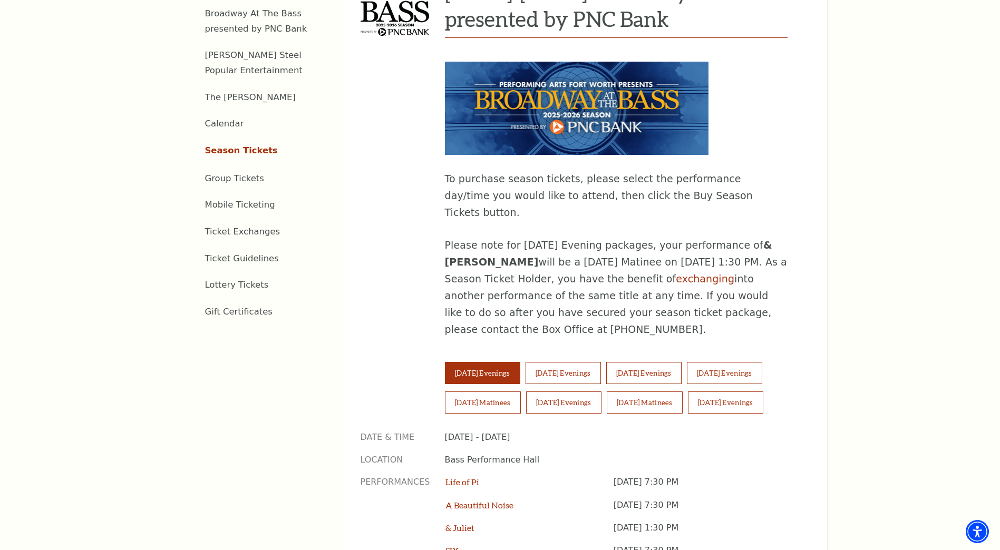
scroll to position [580, 0]
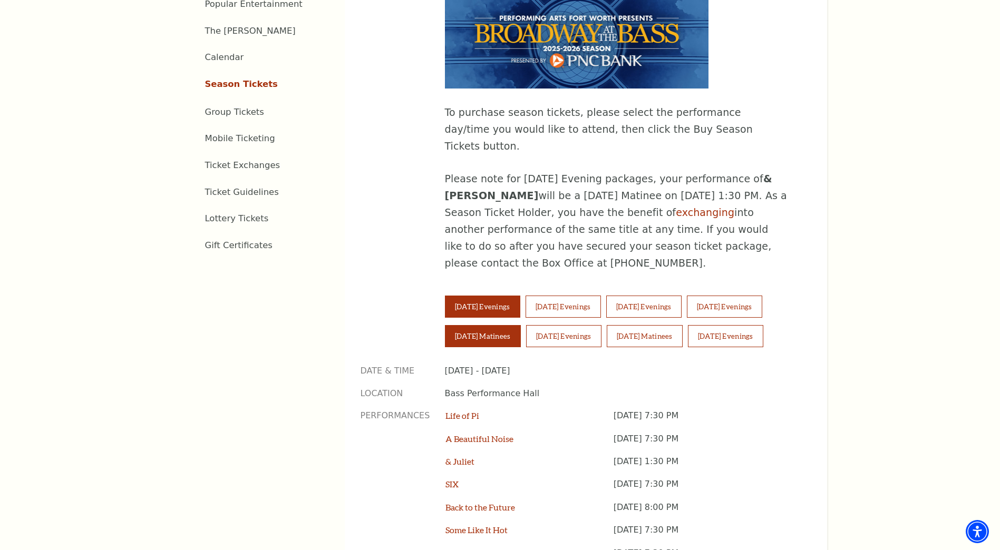
click at [462, 325] on button "Saturday Matinees" at bounding box center [483, 336] width 76 height 22
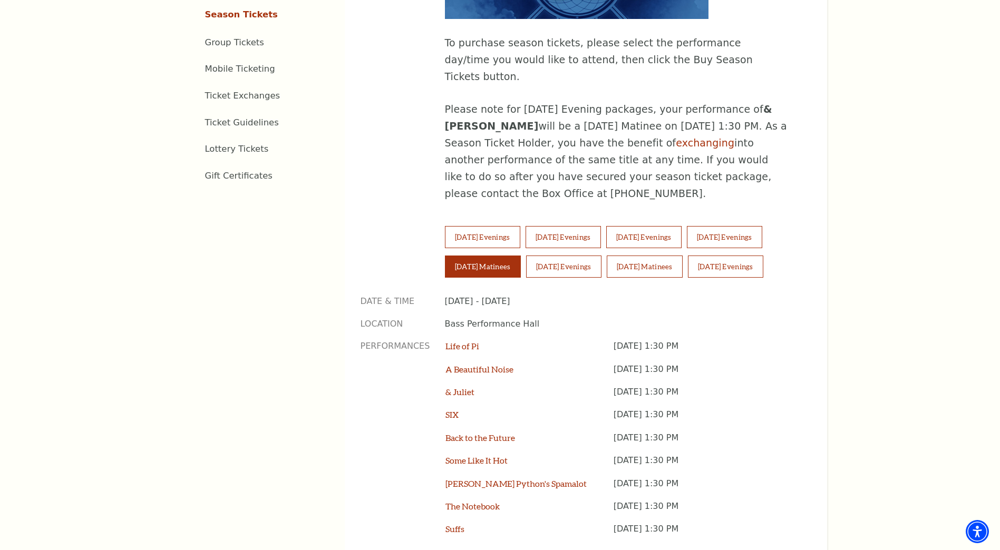
scroll to position [738, 0]
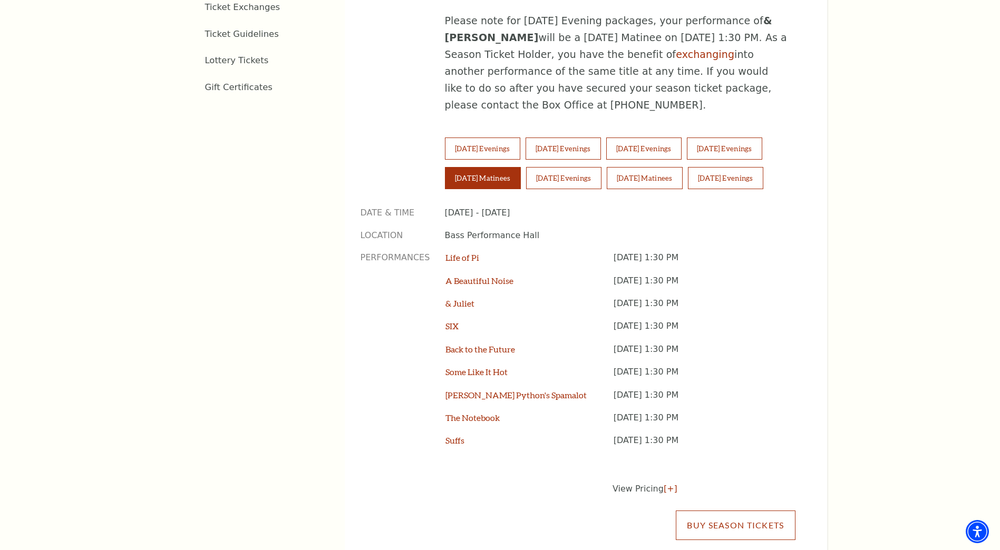
click at [720, 511] on link "Buy Season Tickets" at bounding box center [735, 526] width 119 height 30
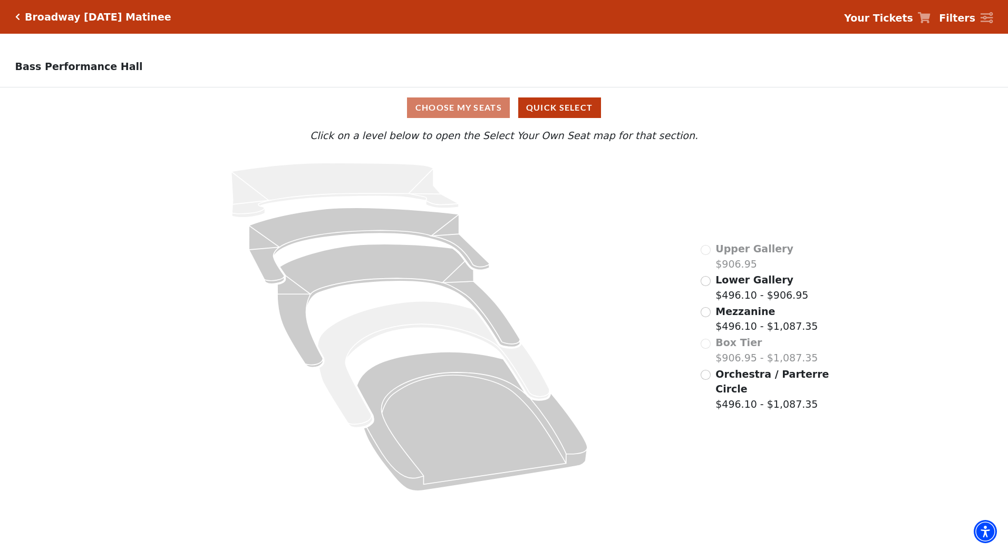
click at [760, 380] on span "Orchestra / Parterre Circle" at bounding box center [771, 381] width 113 height 27
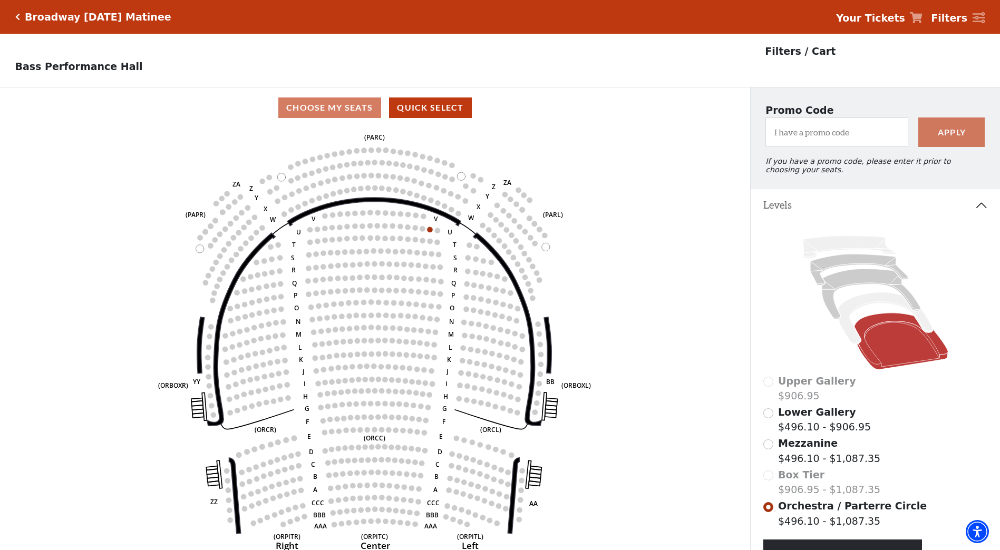
click at [17, 17] on icon "Click here to go back to filters" at bounding box center [17, 16] width 5 height 7
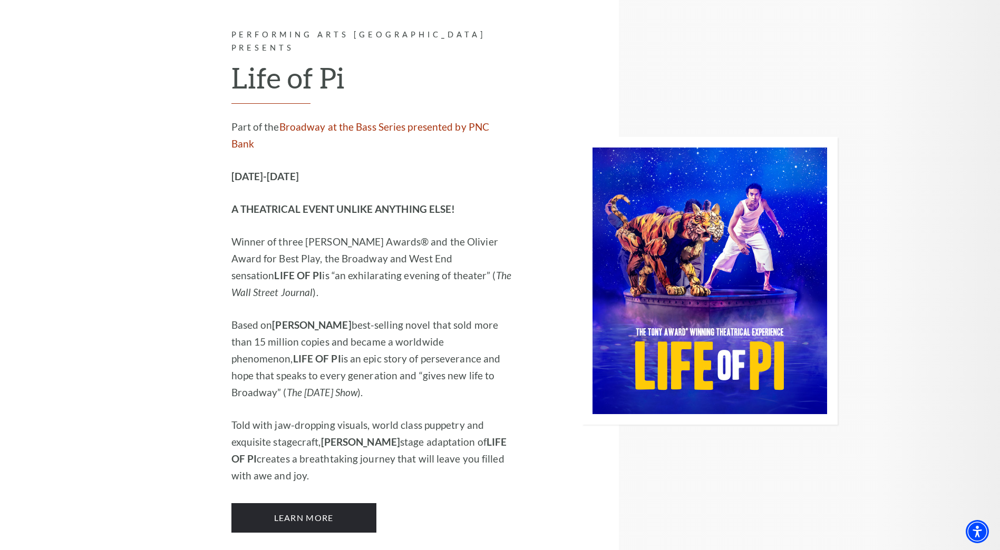
scroll to position [1001, 0]
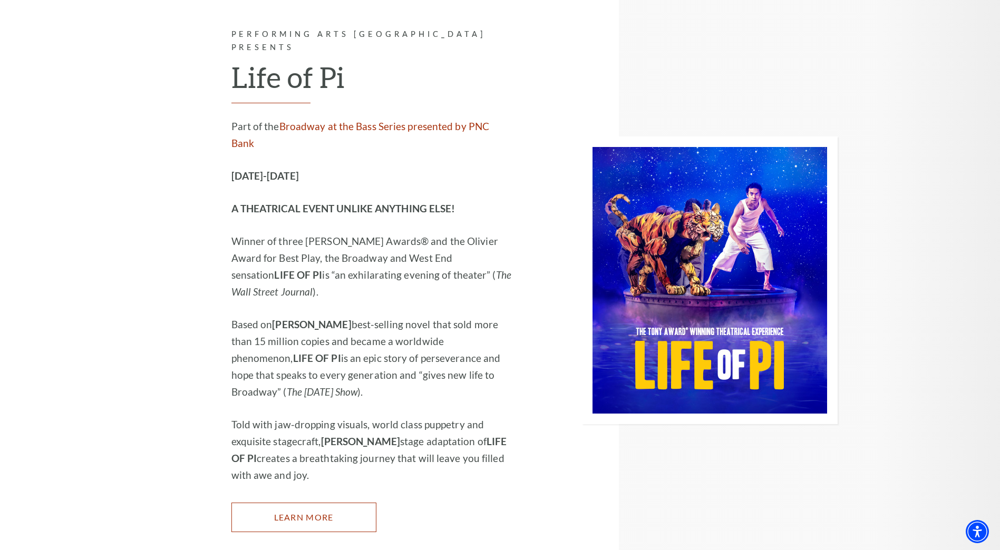
click at [302, 503] on link "Learn More" at bounding box center [303, 518] width 145 height 30
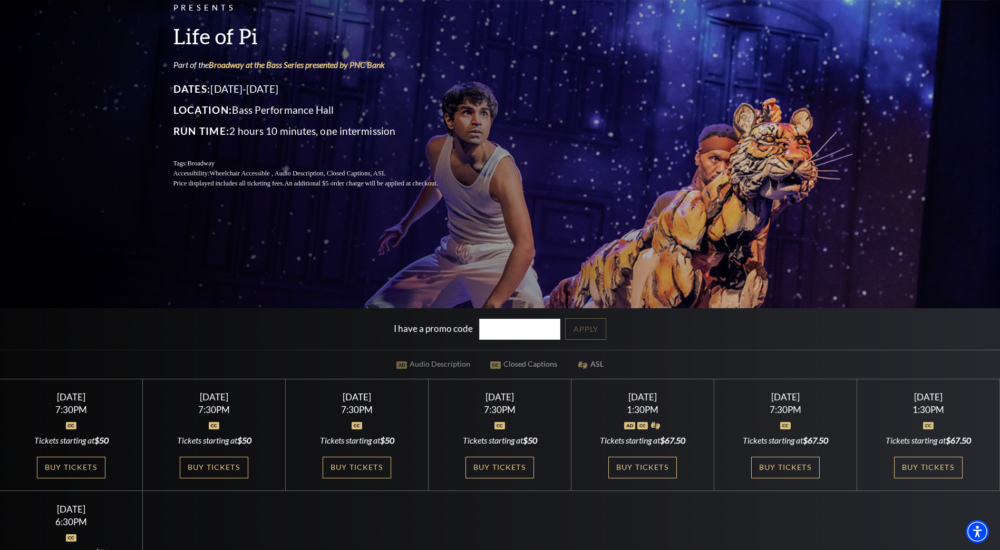
scroll to position [158, 0]
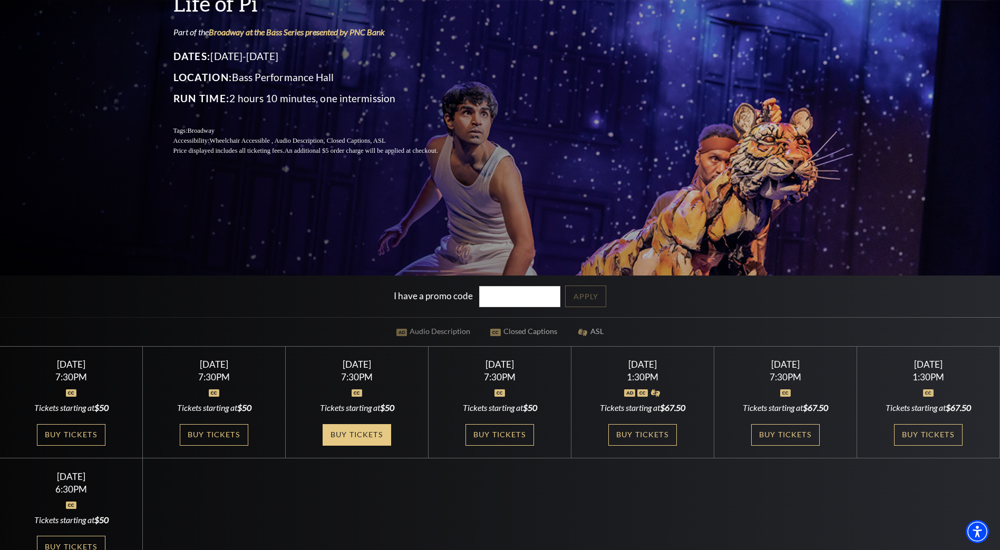
click at [363, 435] on link "Buy Tickets" at bounding box center [357, 435] width 69 height 22
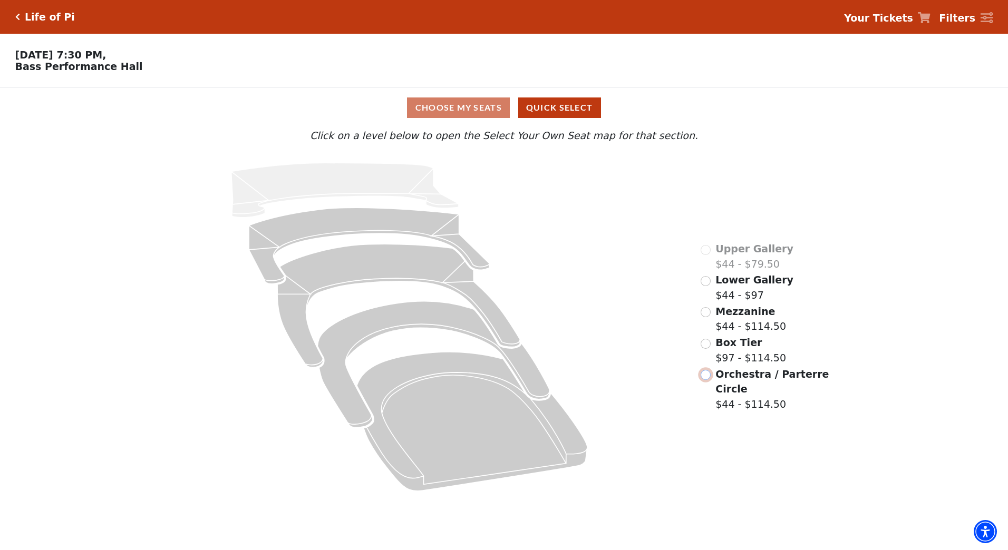
click at [703, 379] on input "Orchestra / Parterre Circle$44 - $114.50\a" at bounding box center [705, 375] width 10 height 10
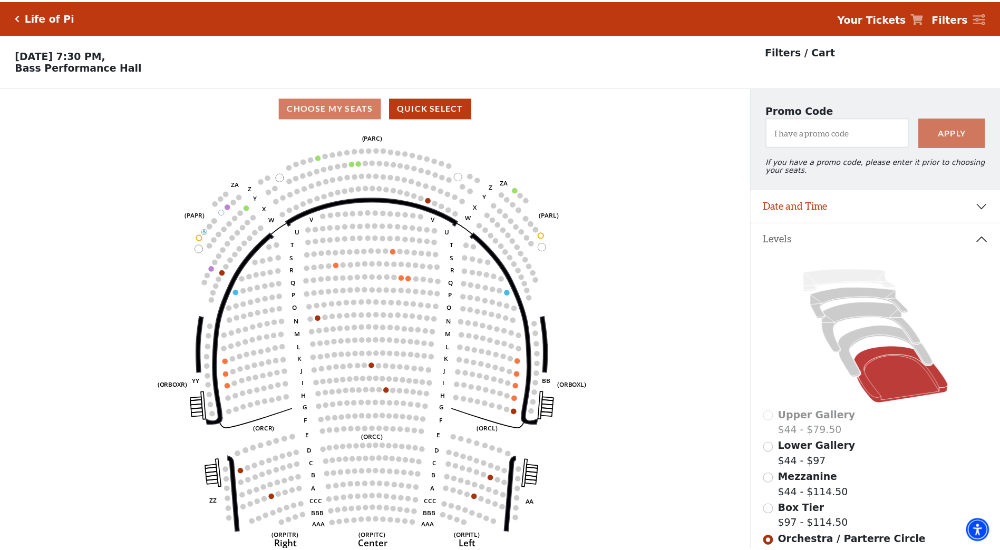
scroll to position [49, 0]
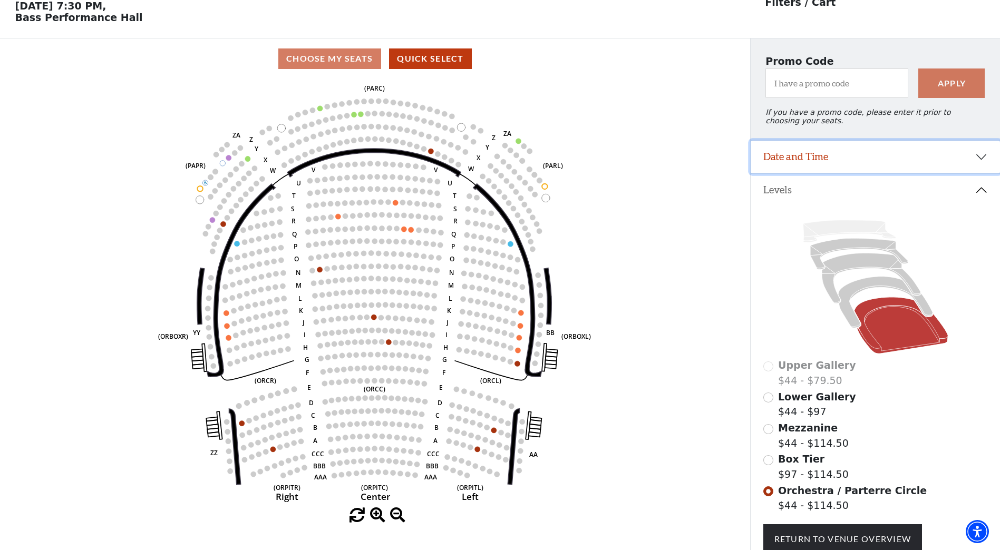
click at [981, 159] on button "Date and Time" at bounding box center [874, 157] width 249 height 33
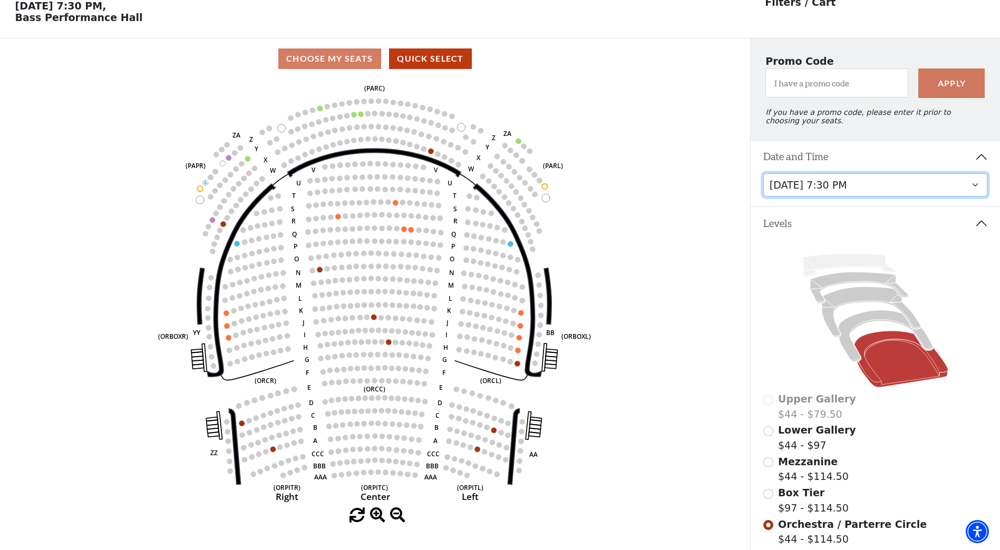
click at [978, 192] on select "Tuesday, September 23 at 7:30 PM Wednesday, September 24 at 7:30 PM Thursday, S…" at bounding box center [875, 185] width 224 height 24
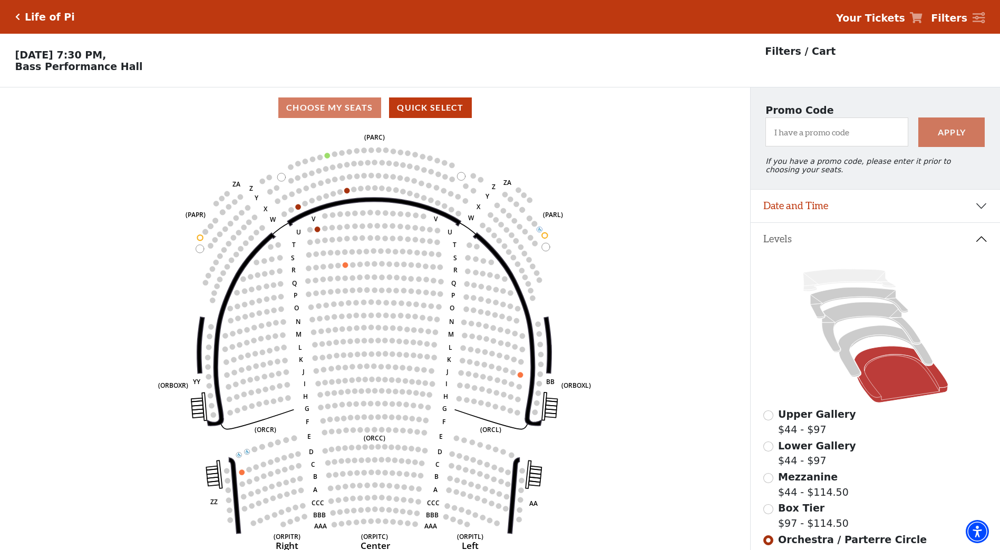
scroll to position [49, 0]
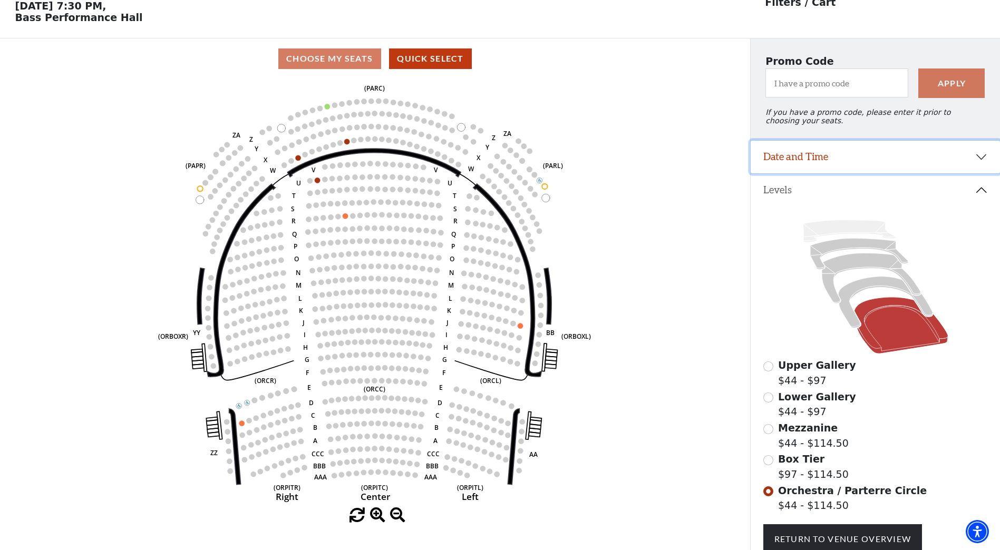
click at [977, 160] on button "Date and Time" at bounding box center [874, 157] width 249 height 33
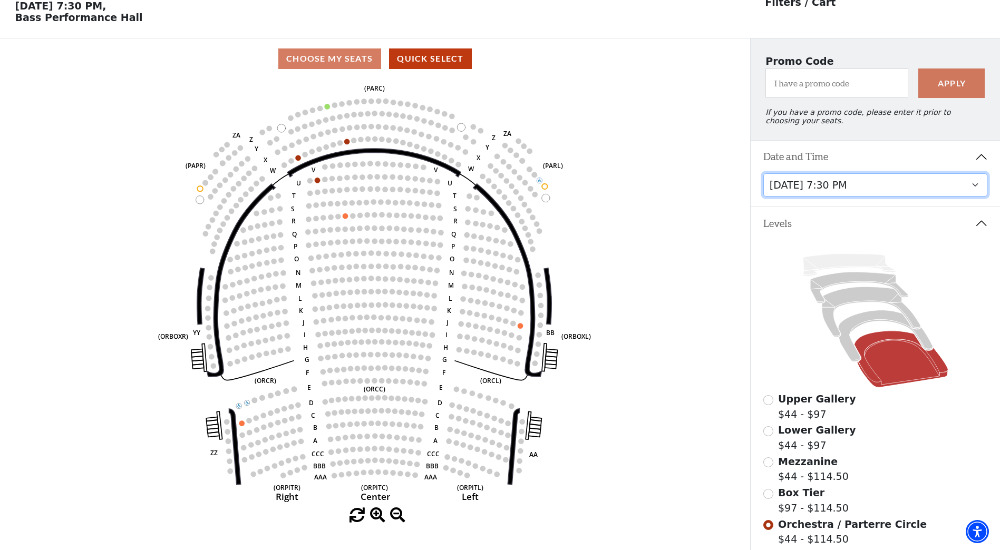
click at [974, 190] on select "Tuesday, September 23 at 7:30 PM Wednesday, September 24 at 7:30 PM Thursday, S…" at bounding box center [875, 185] width 224 height 24
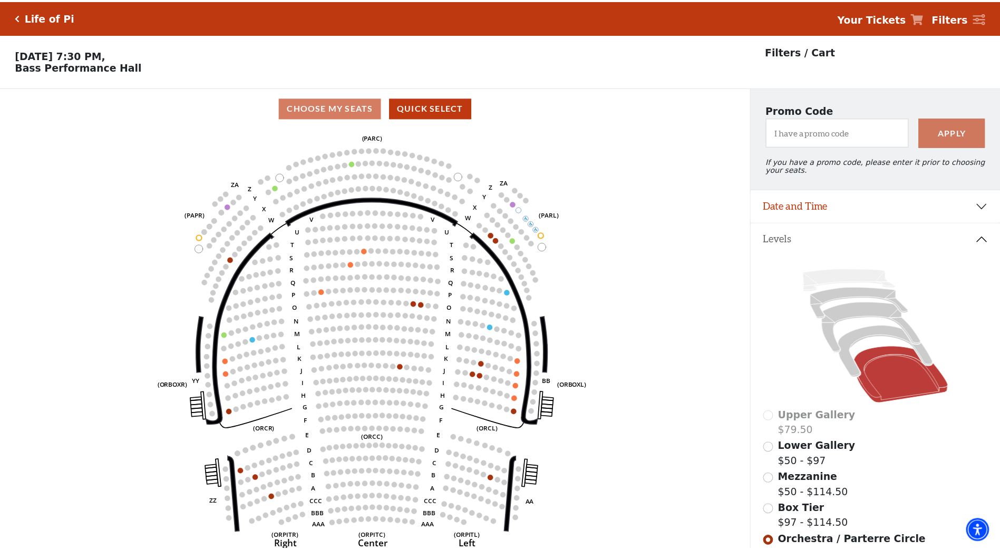
scroll to position [49, 0]
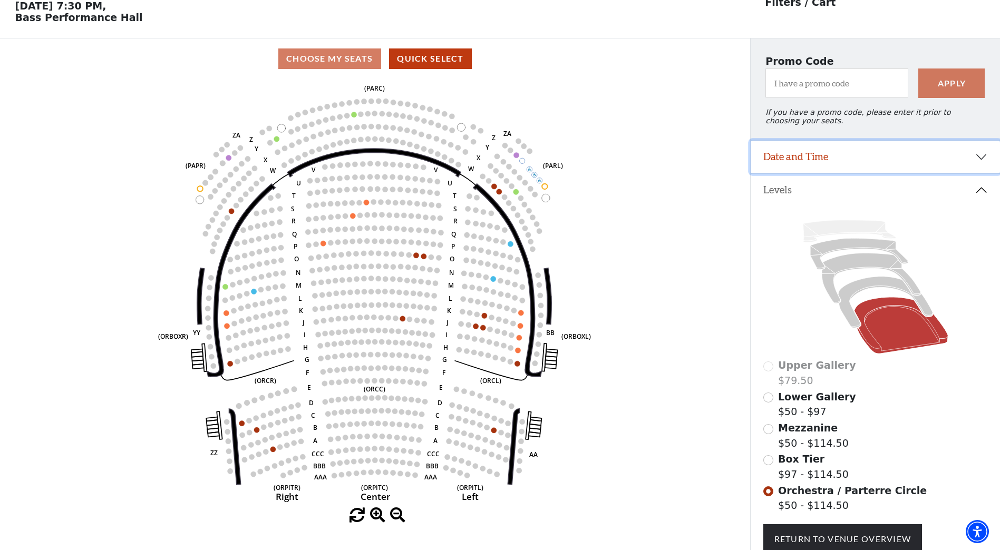
click at [983, 164] on button "Date and Time" at bounding box center [874, 157] width 249 height 33
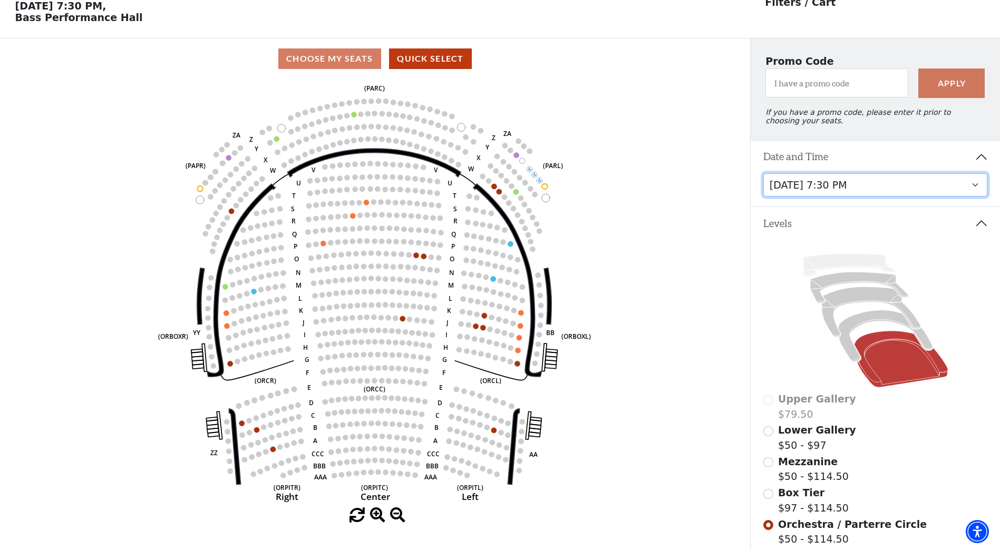
click at [976, 192] on select "Tuesday, September 23 at 7:30 PM Wednesday, September 24 at 7:30 PM Thursday, S…" at bounding box center [875, 185] width 224 height 24
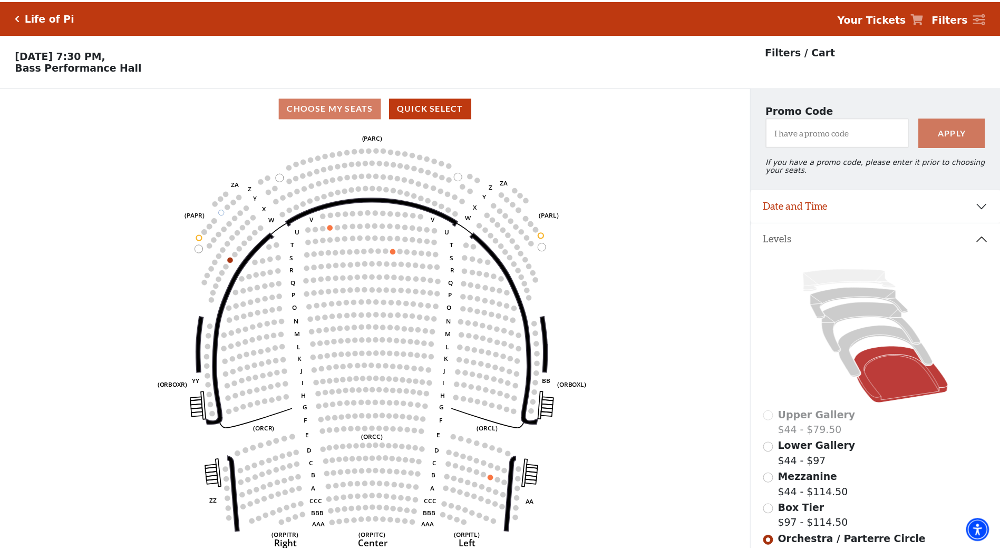
scroll to position [49, 0]
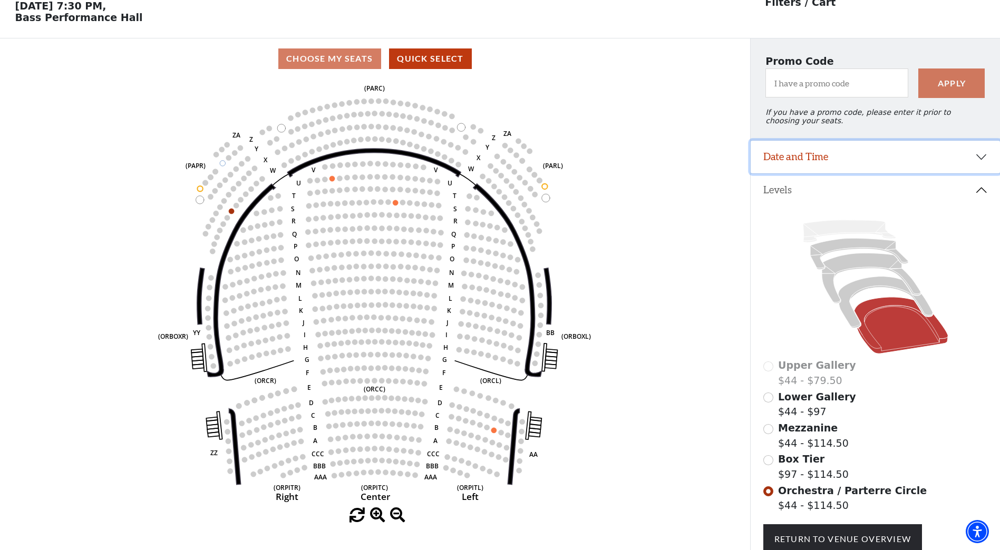
click at [981, 159] on button "Date and Time" at bounding box center [874, 157] width 249 height 33
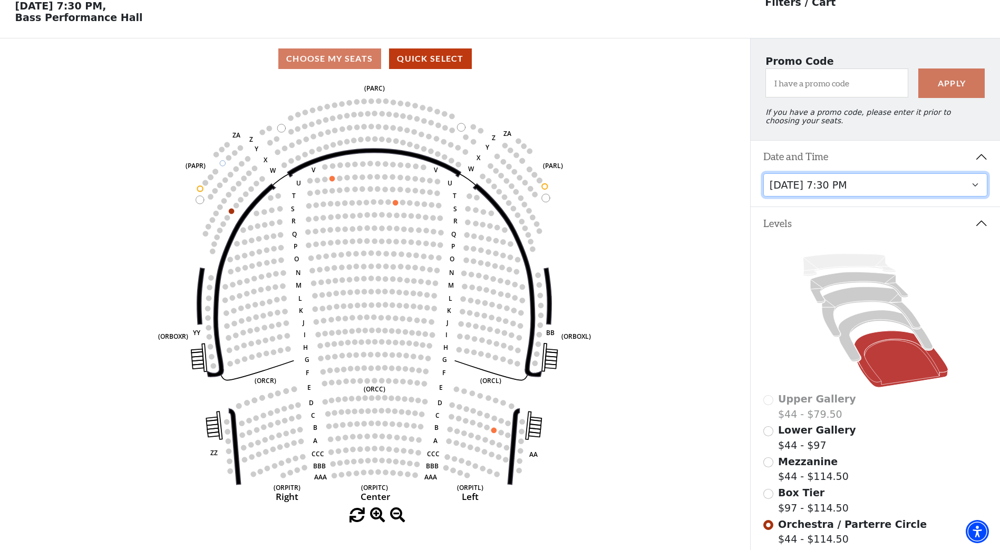
click at [975, 193] on select "Tuesday, September 23 at 7:30 PM Wednesday, September 24 at 7:30 PM Thursday, S…" at bounding box center [875, 185] width 224 height 24
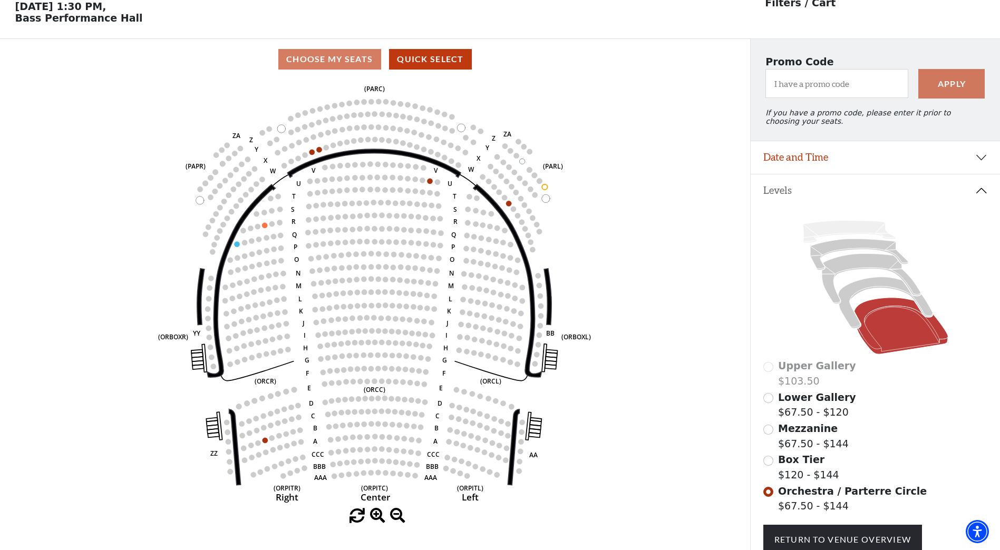
scroll to position [49, 0]
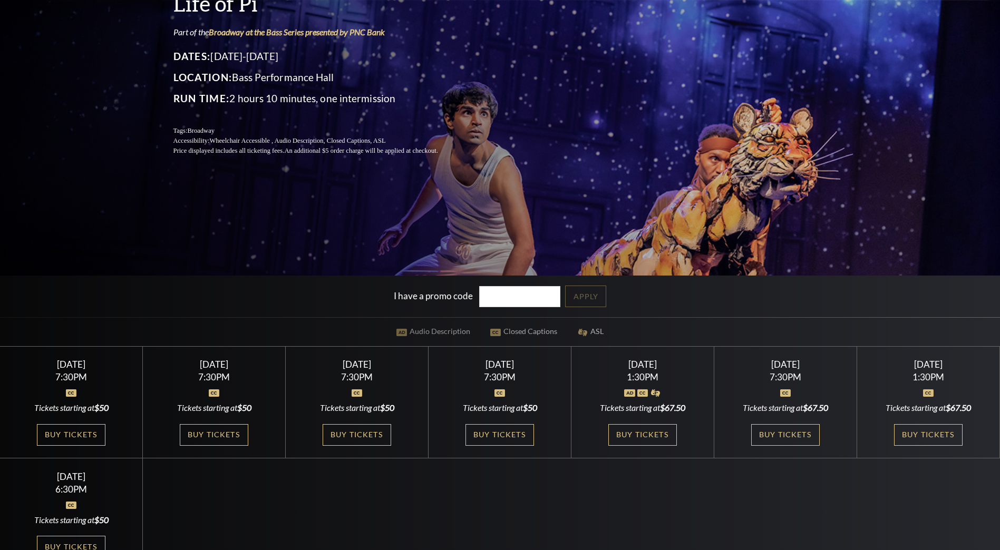
scroll to position [158, 0]
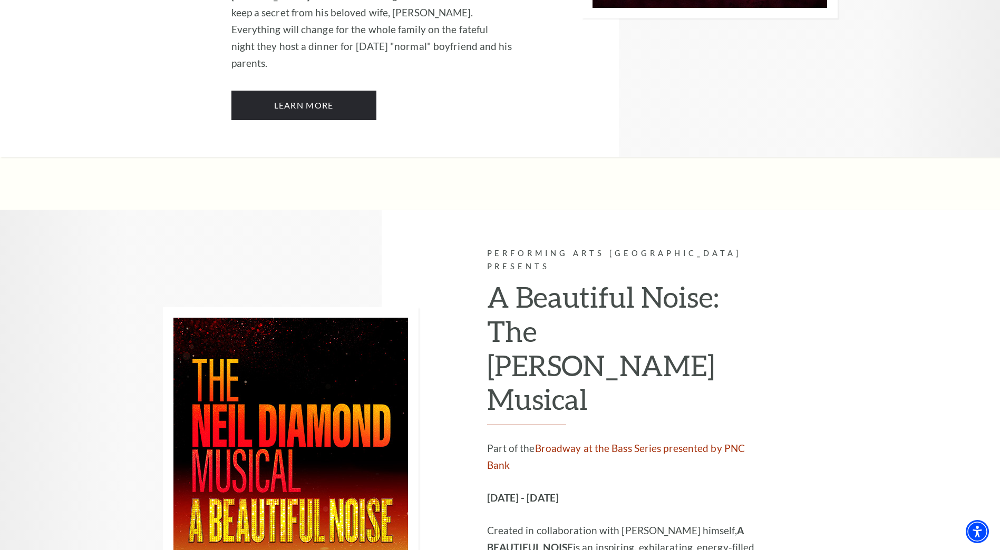
scroll to position [2635, 0]
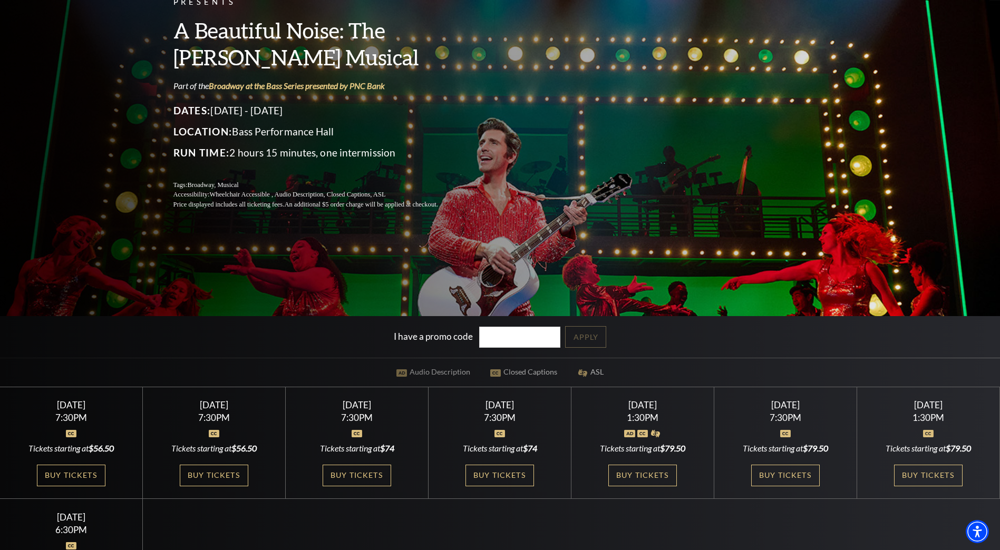
scroll to position [158, 0]
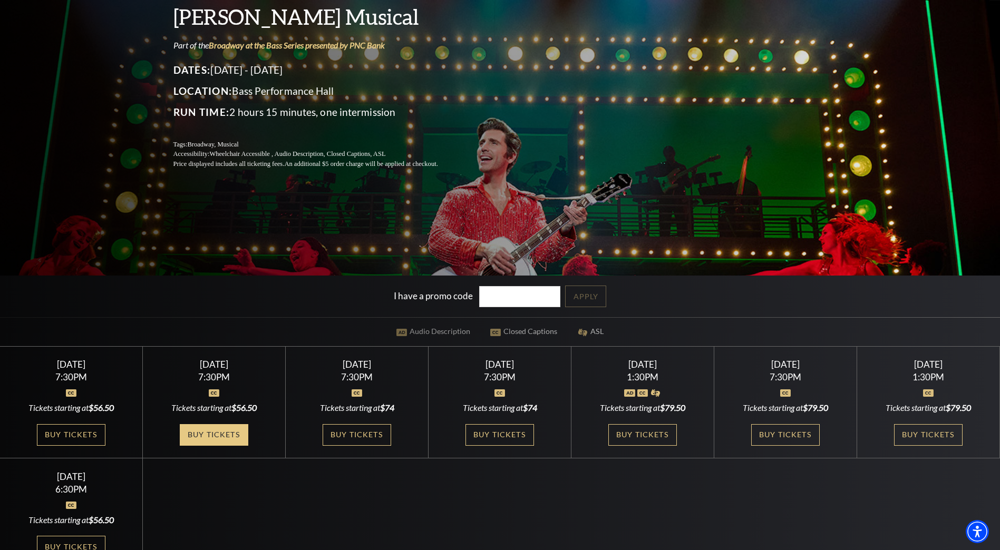
click at [224, 437] on link "Buy Tickets" at bounding box center [214, 435] width 69 height 22
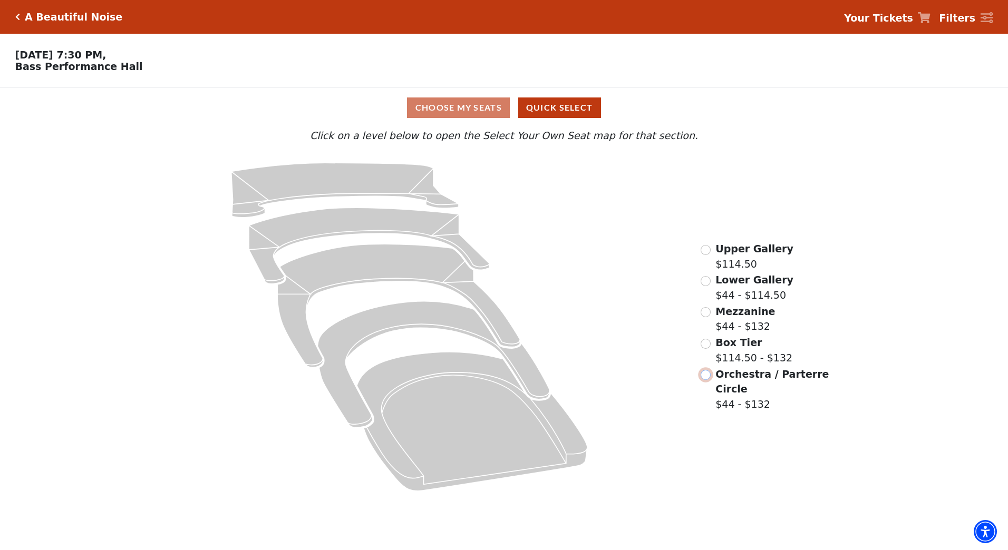
click at [708, 378] on input "Orchestra / Parterre Circle$44 - $132\a" at bounding box center [705, 375] width 10 height 10
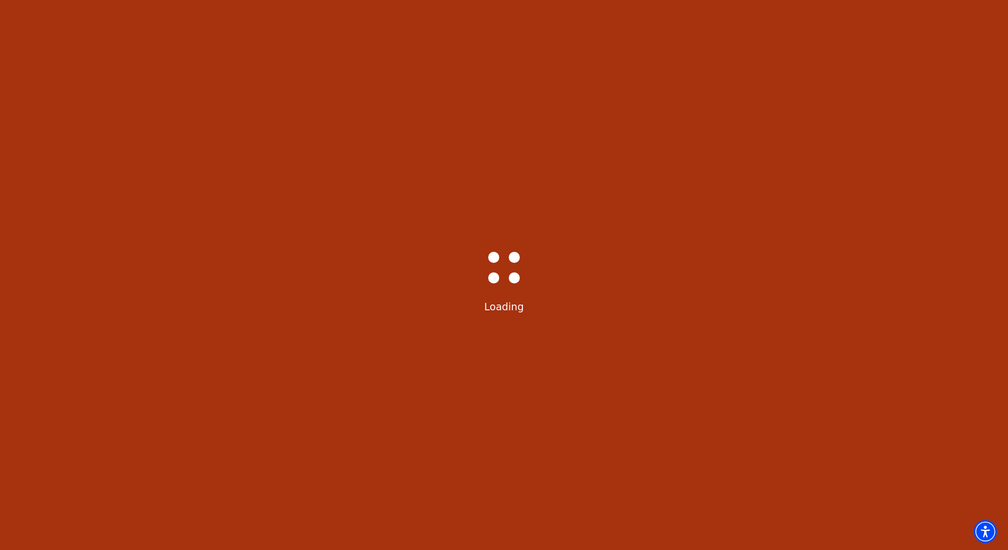
select select "6221"
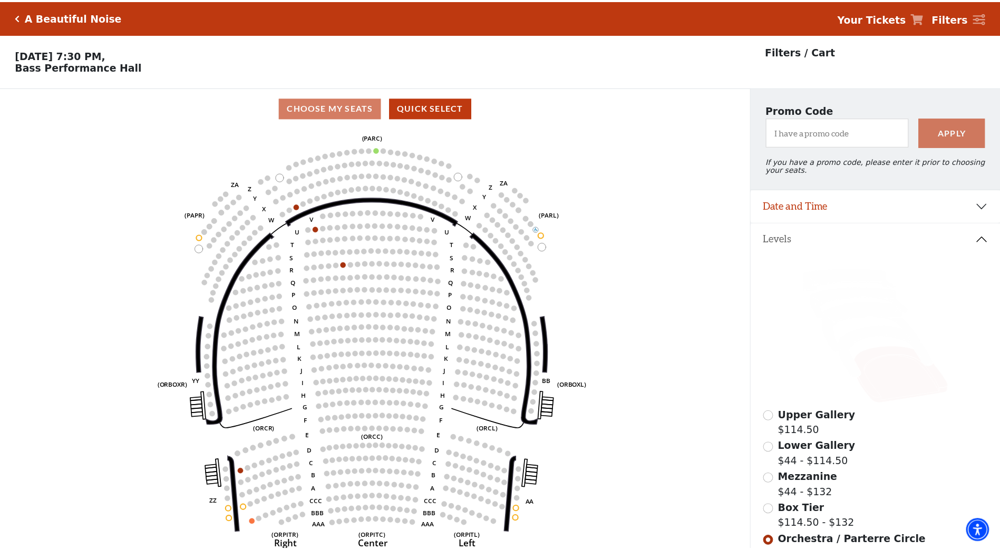
scroll to position [49, 0]
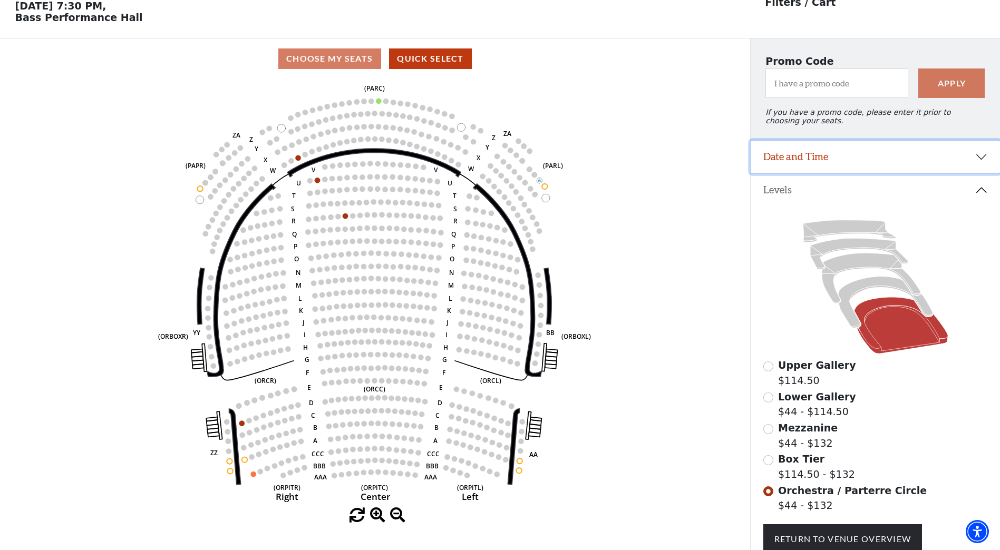
click at [988, 164] on button "Date and Time" at bounding box center [874, 157] width 249 height 33
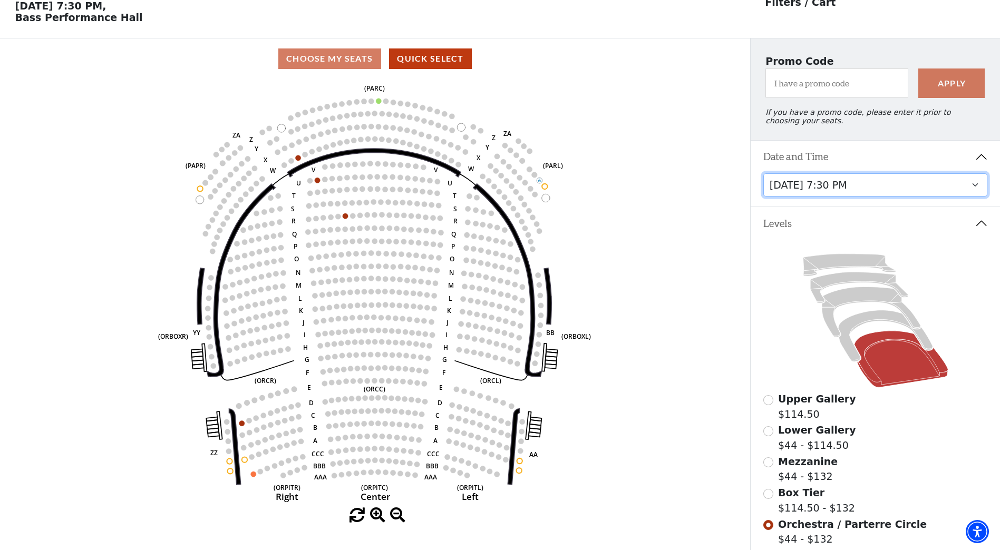
click at [981, 192] on select "Tuesday, October 28 at 7:30 PM Wednesday, October 29 at 7:30 PM Thursday, Octob…" at bounding box center [875, 185] width 224 height 24
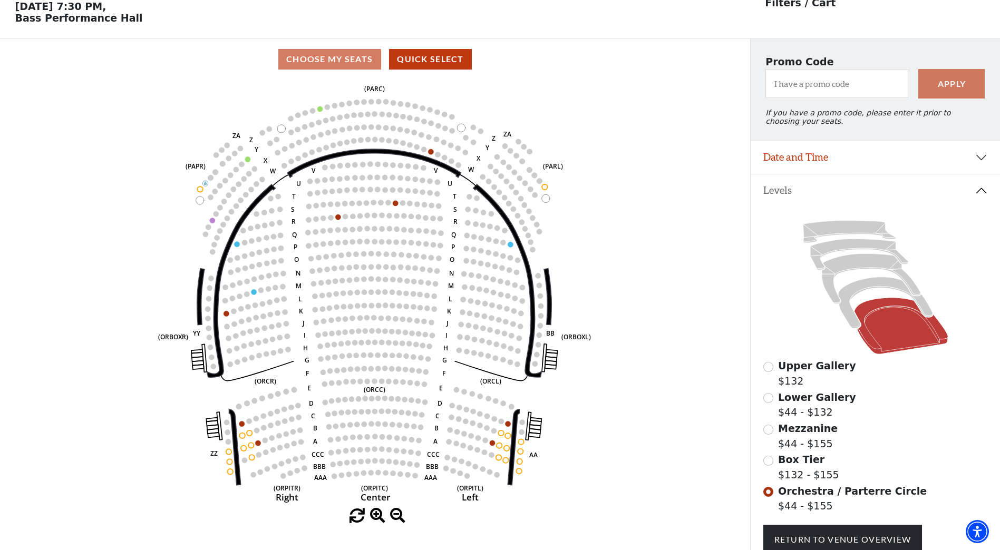
scroll to position [49, 0]
click at [980, 162] on button "Date and Time" at bounding box center [874, 157] width 249 height 33
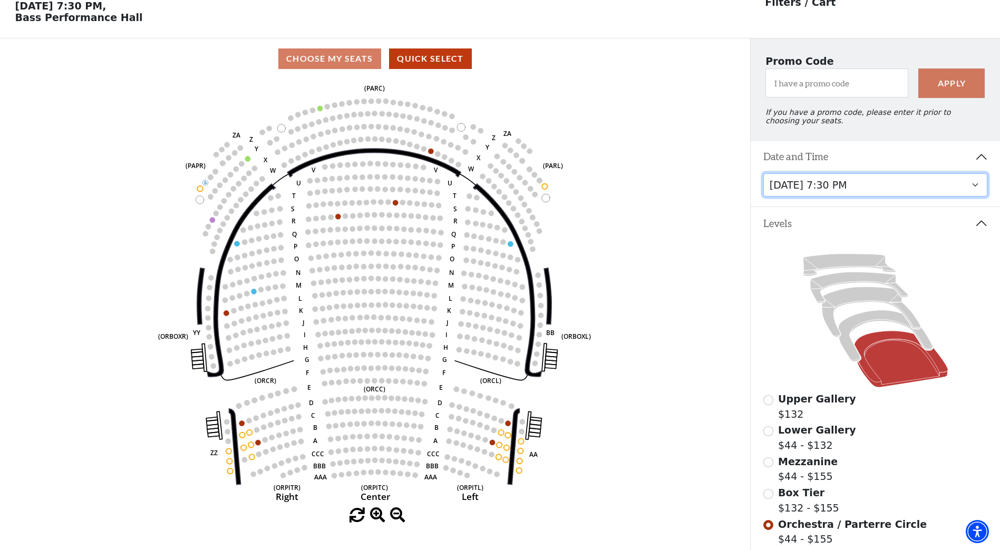
click at [971, 193] on select "Tuesday, October 28 at 7:30 PM Wednesday, October 29 at 7:30 PM Thursday, Octob…" at bounding box center [875, 185] width 224 height 24
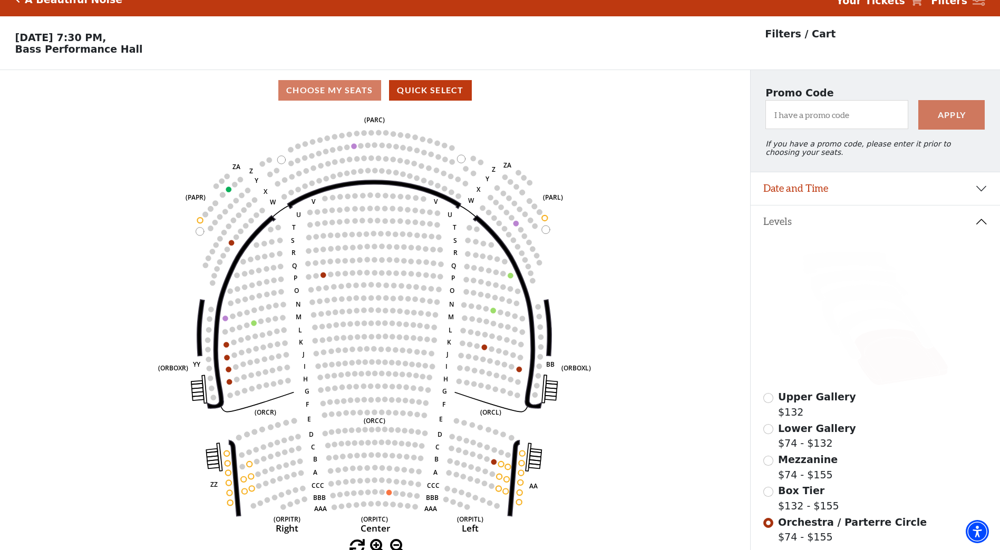
scroll to position [49, 0]
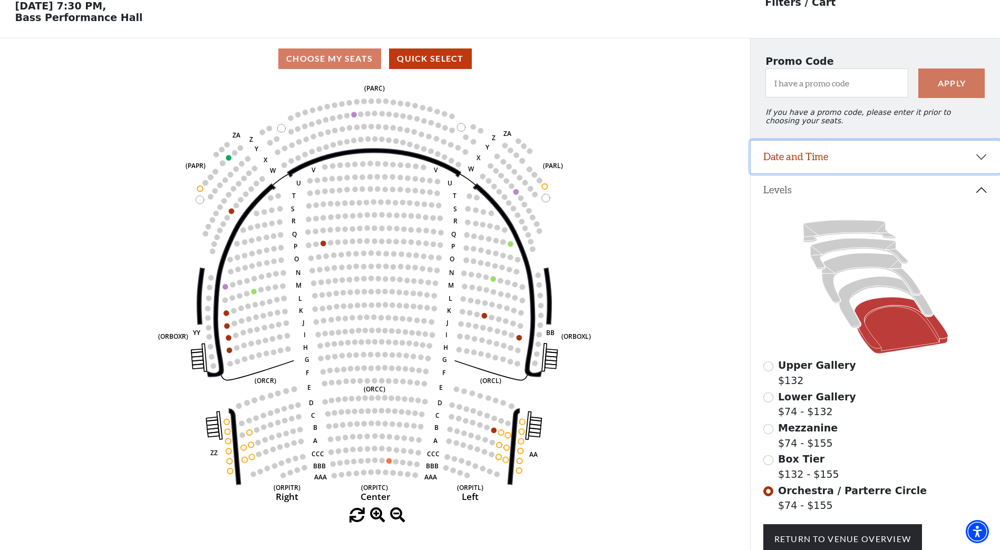
click at [984, 163] on button "Date and Time" at bounding box center [874, 157] width 249 height 33
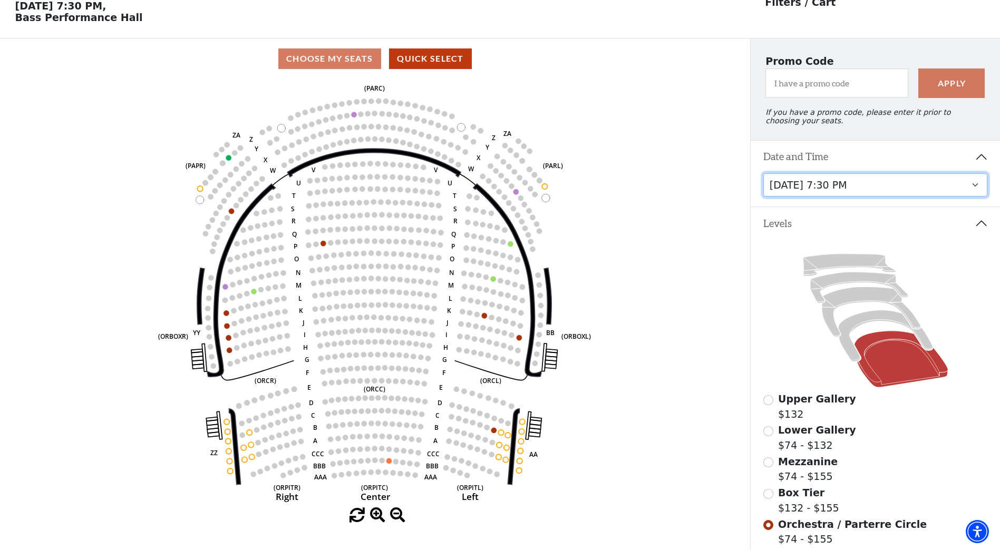
click at [976, 193] on select "Tuesday, October 28 at 7:30 PM Wednesday, October 29 at 7:30 PM Thursday, Octob…" at bounding box center [875, 185] width 224 height 24
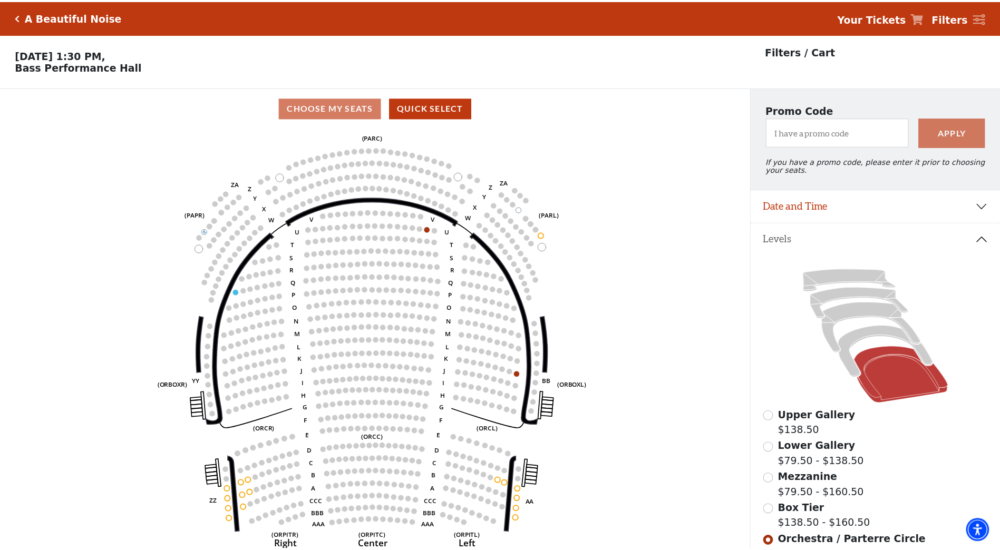
scroll to position [49, 0]
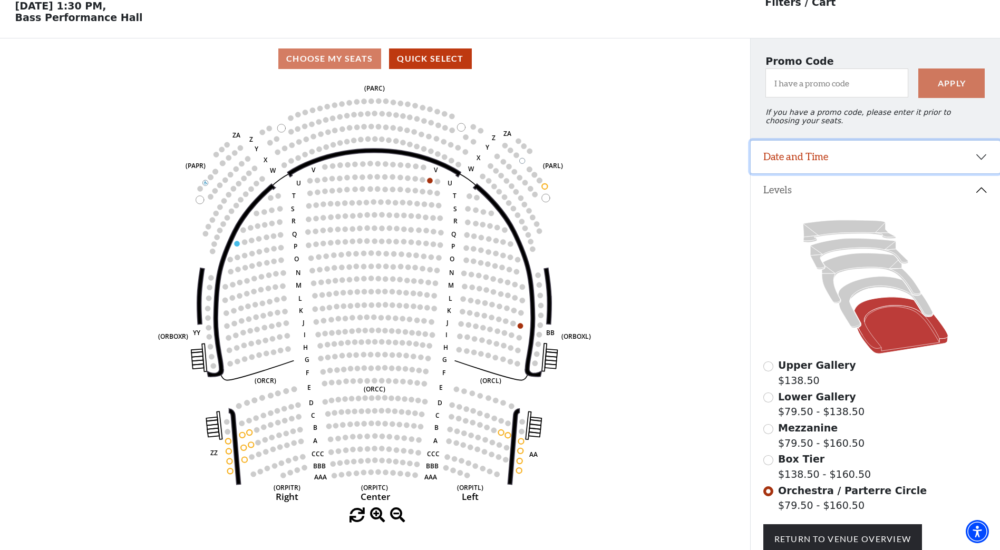
click at [982, 160] on button "Date and Time" at bounding box center [874, 157] width 249 height 33
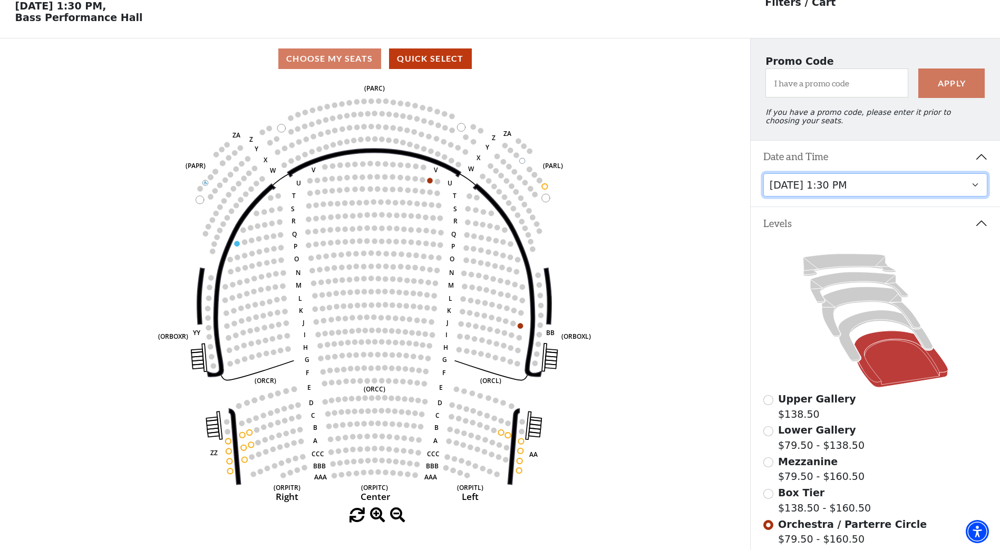
click at [976, 190] on select "Tuesday, October 28 at 7:30 PM Wednesday, October 29 at 7:30 PM Thursday, Octob…" at bounding box center [875, 185] width 224 height 24
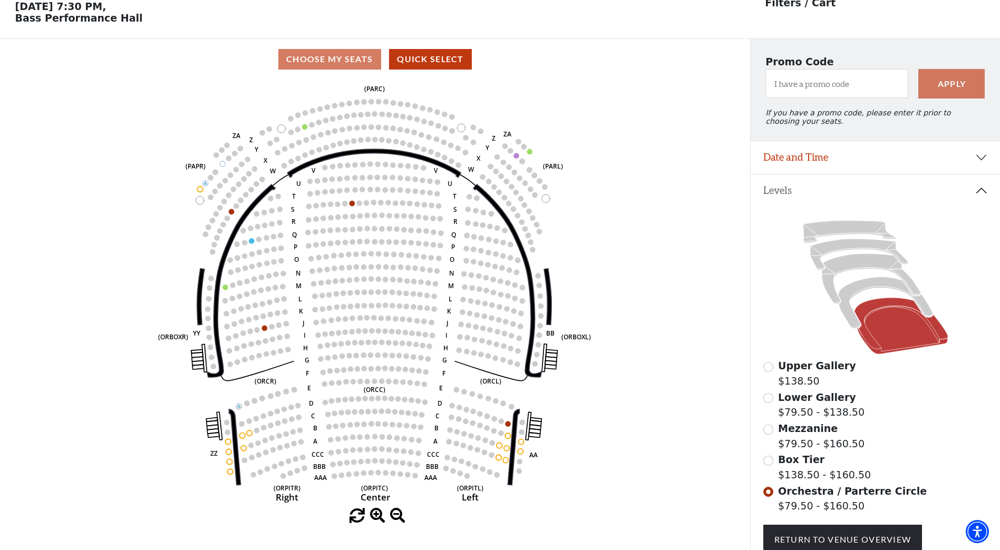
scroll to position [49, 0]
click at [978, 163] on button "Date and Time" at bounding box center [874, 157] width 249 height 33
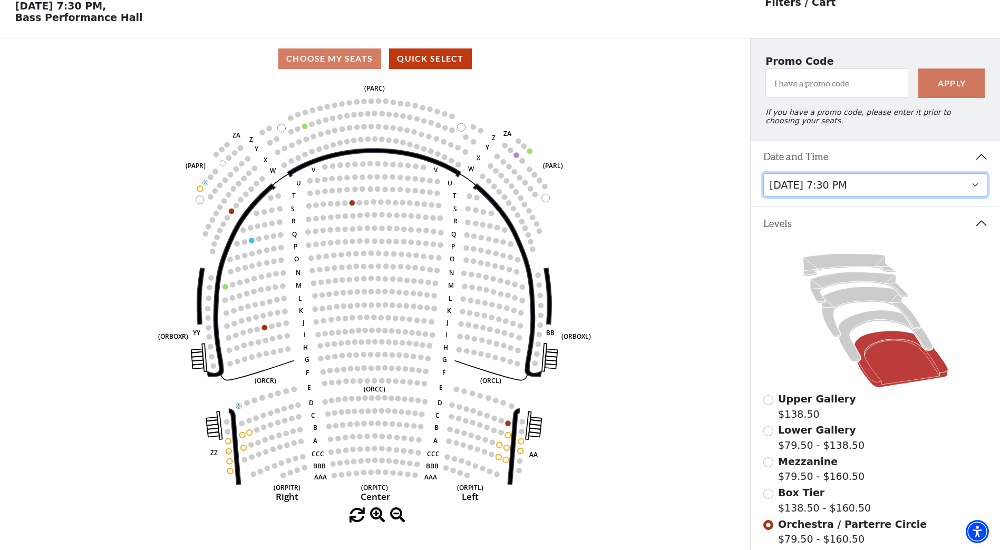
click at [980, 192] on select "Tuesday, October 28 at 7:30 PM Wednesday, October 29 at 7:30 PM Thursday, Octob…" at bounding box center [875, 185] width 224 height 24
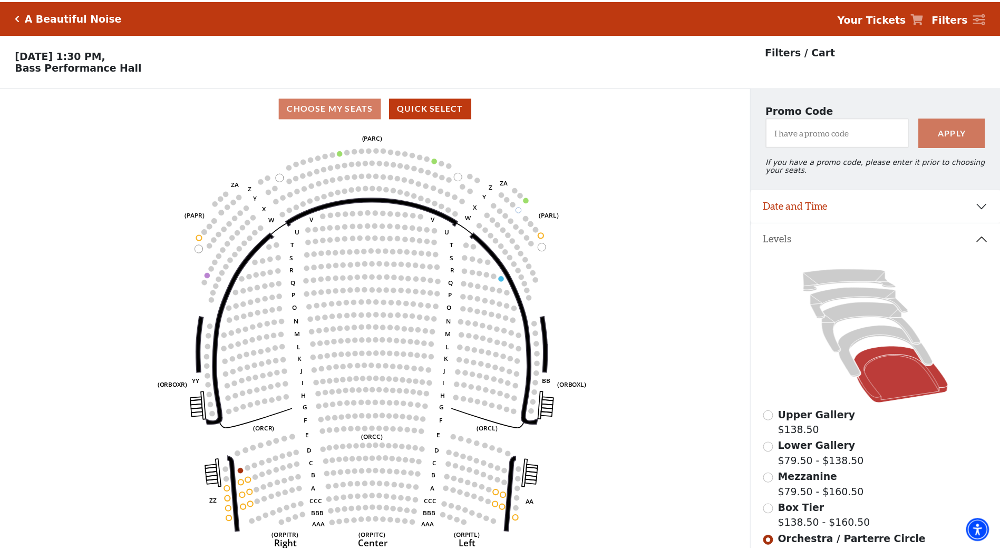
scroll to position [49, 0]
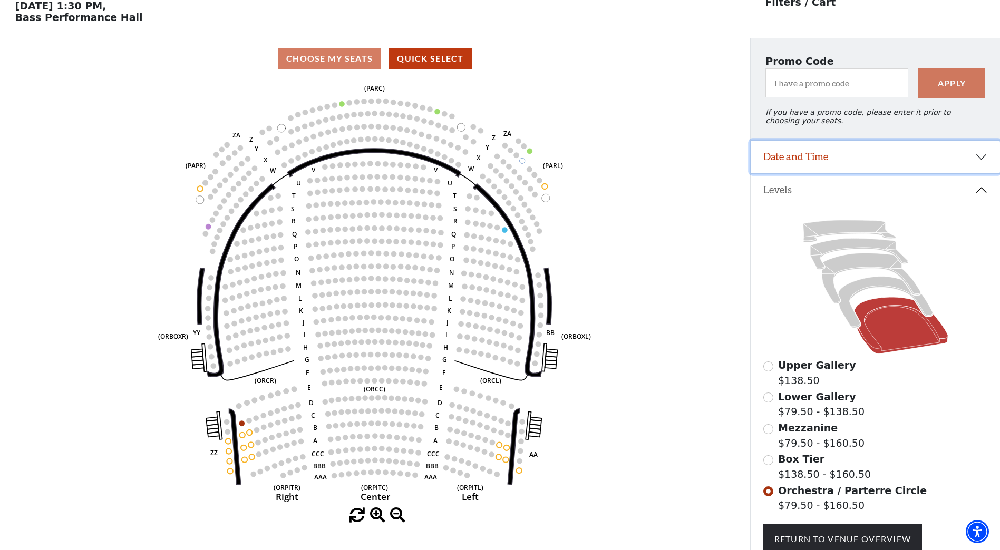
click at [978, 161] on button "Date and Time" at bounding box center [874, 157] width 249 height 33
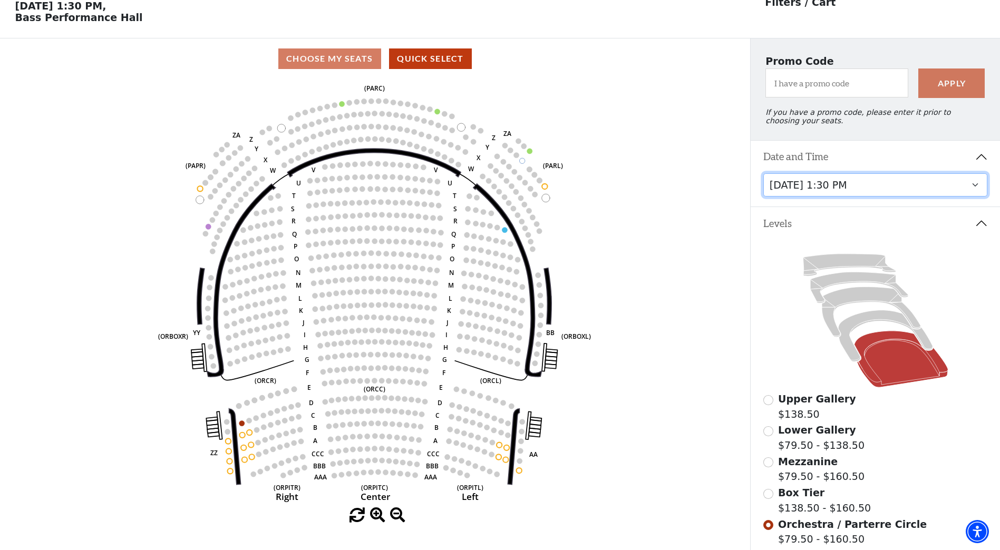
click at [976, 190] on select "Tuesday, October 28 at 7:30 PM Wednesday, October 29 at 7:30 PM Thursday, Octob…" at bounding box center [875, 185] width 224 height 24
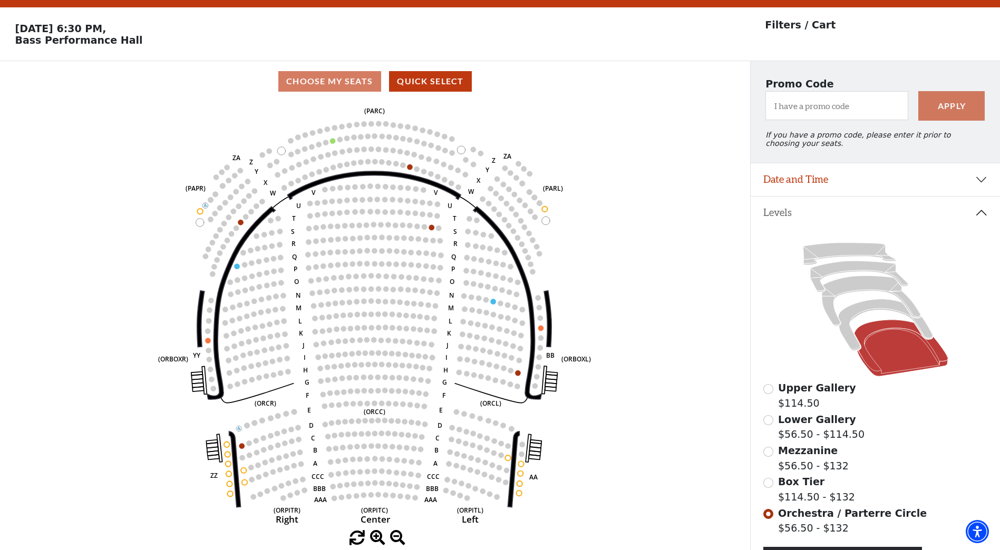
scroll to position [49, 0]
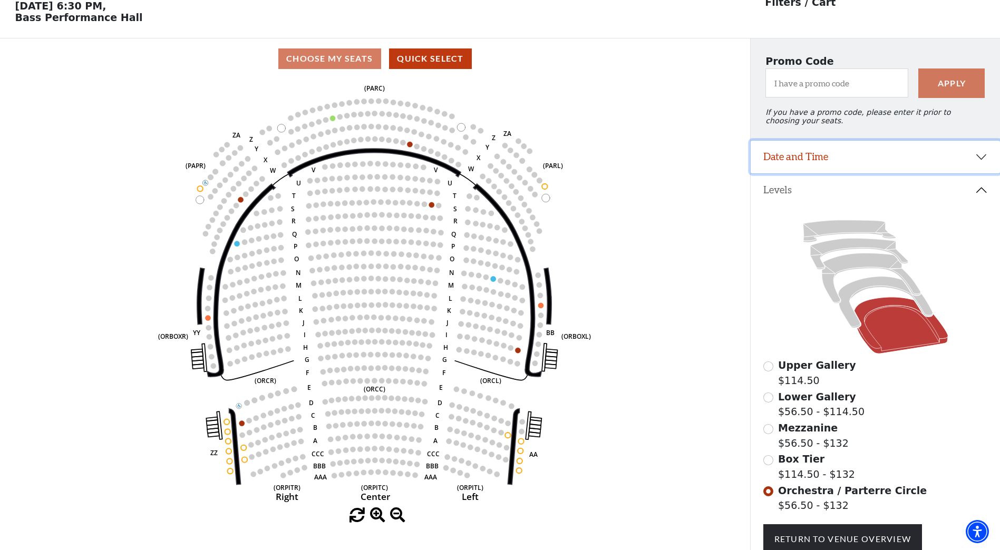
click at [982, 164] on button "Date and Time" at bounding box center [874, 157] width 249 height 33
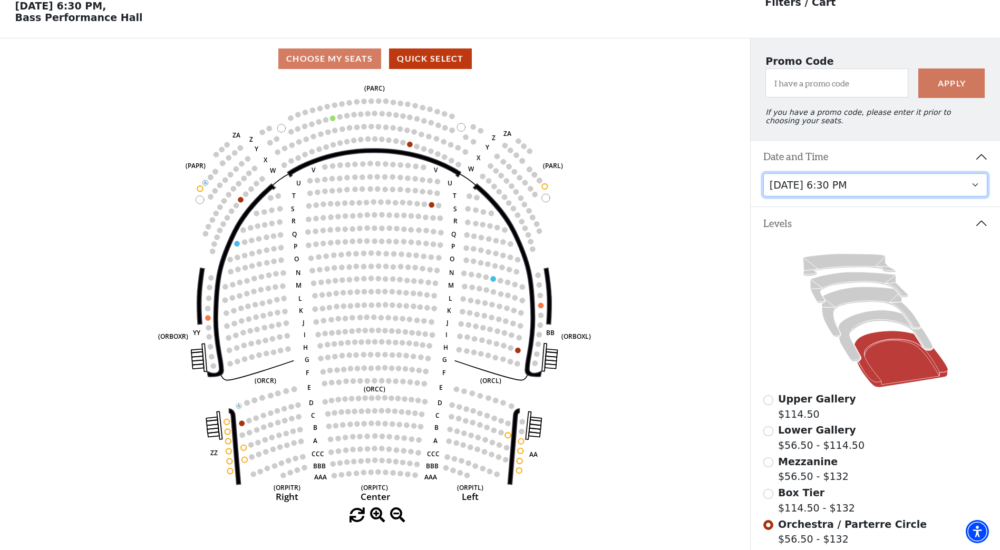
click at [978, 189] on select "Tuesday, October 28 at 7:30 PM Wednesday, October 29 at 7:30 PM Thursday, Octob…" at bounding box center [875, 185] width 224 height 24
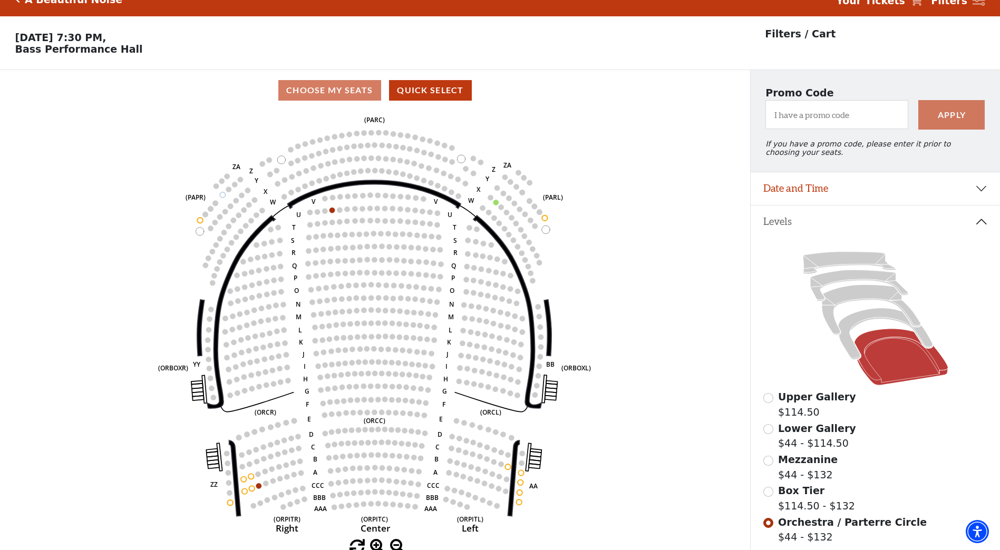
scroll to position [49, 0]
